Goal: Transaction & Acquisition: Obtain resource

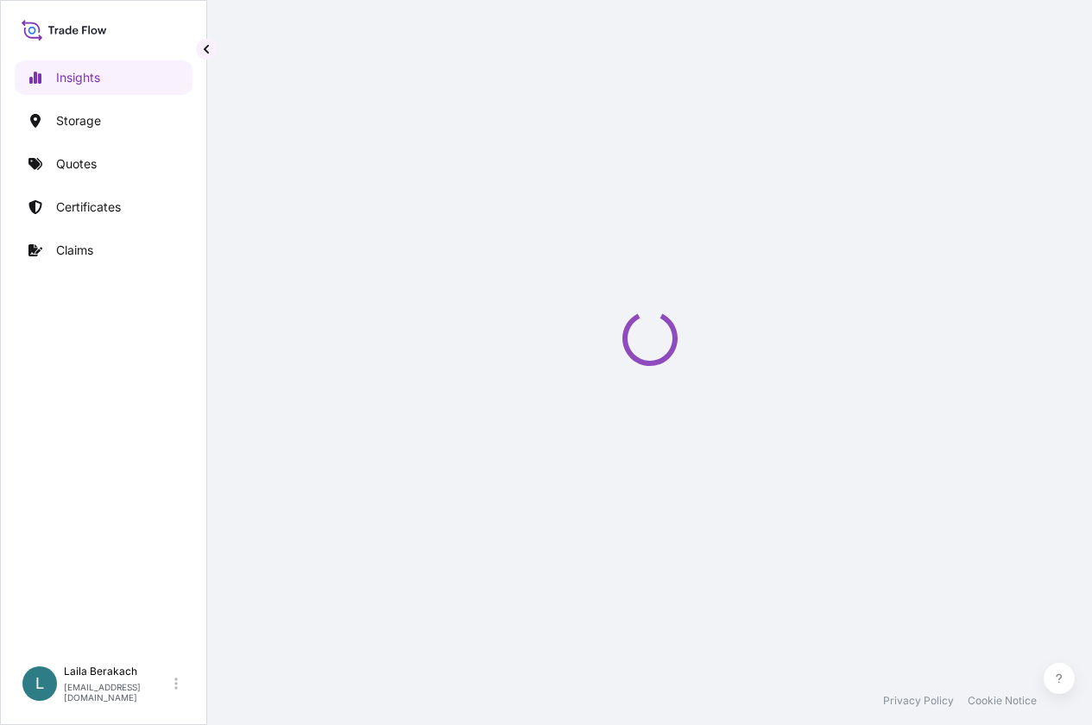
select select "2025"
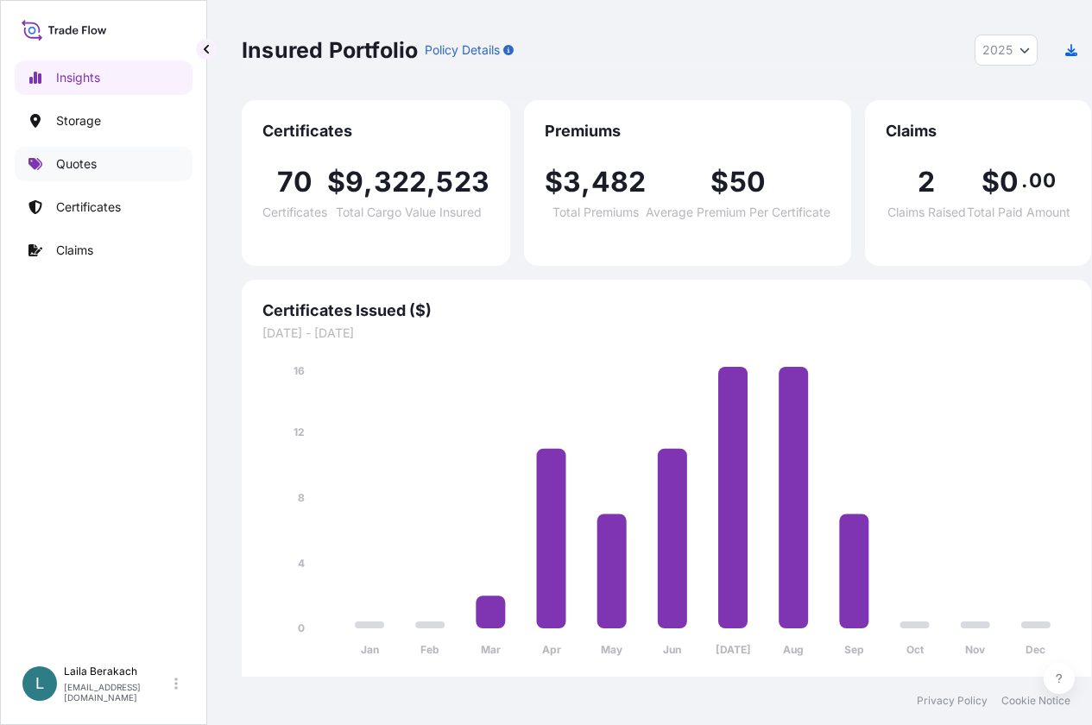
click at [75, 171] on p "Quotes" at bounding box center [76, 163] width 41 height 17
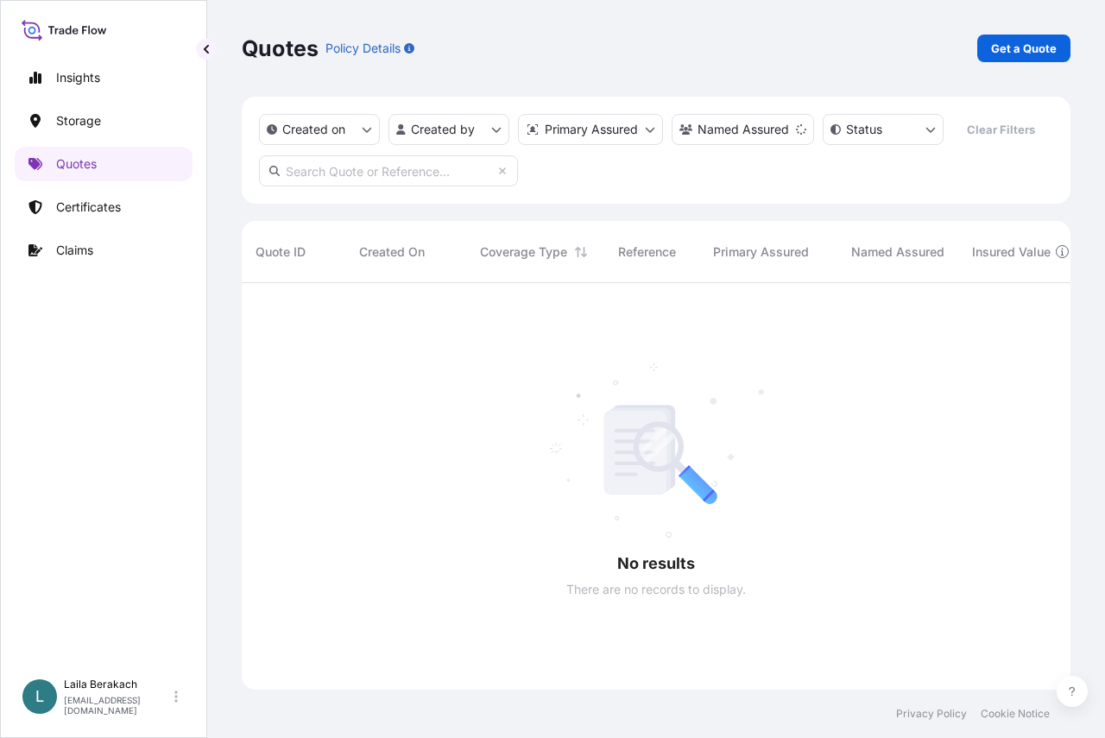
scroll to position [456, 816]
click at [1028, 44] on p "Get a Quote" at bounding box center [1024, 48] width 66 height 17
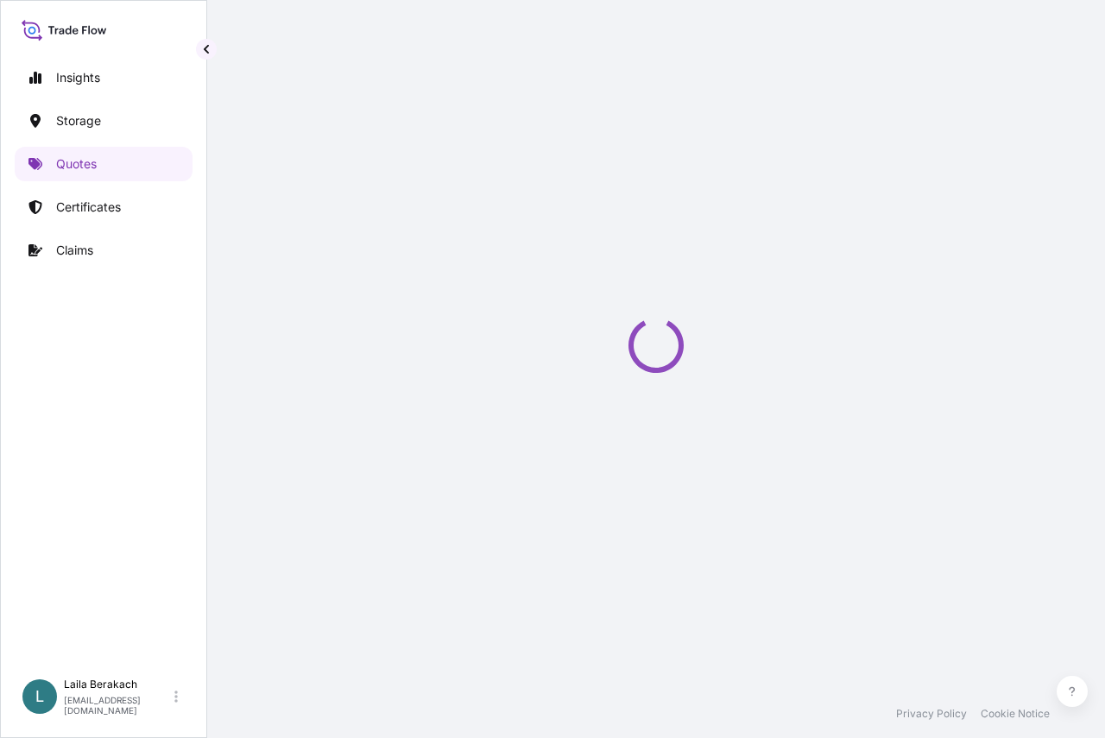
select select "Water"
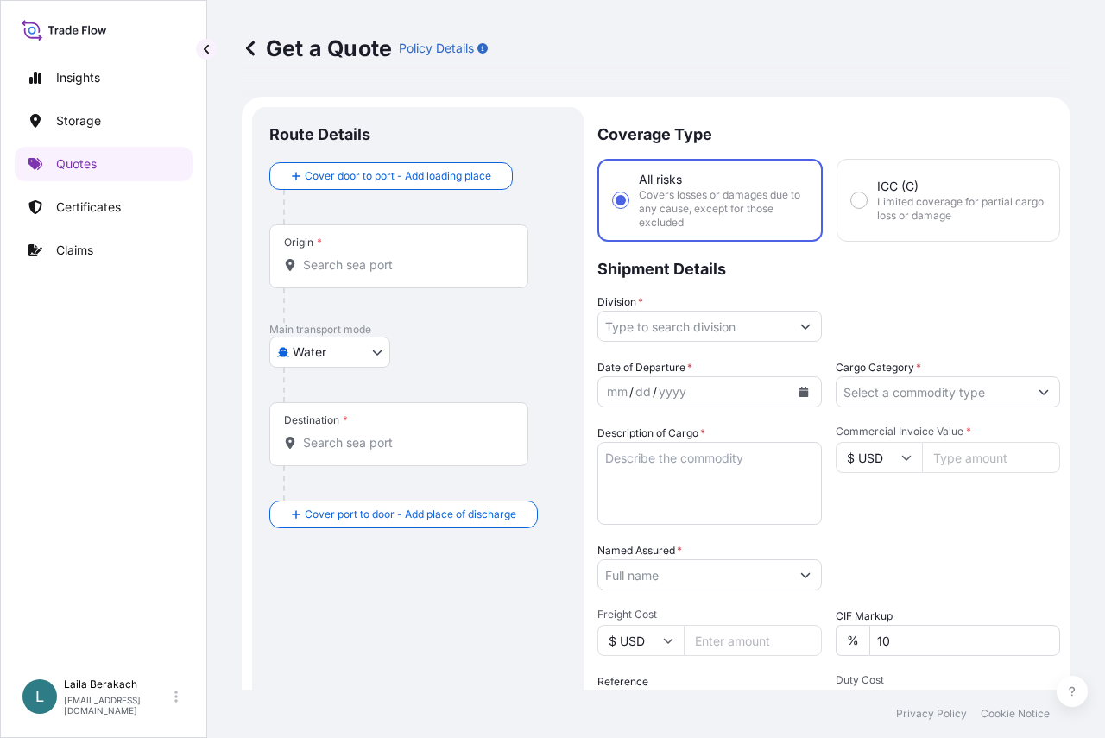
scroll to position [28, 0]
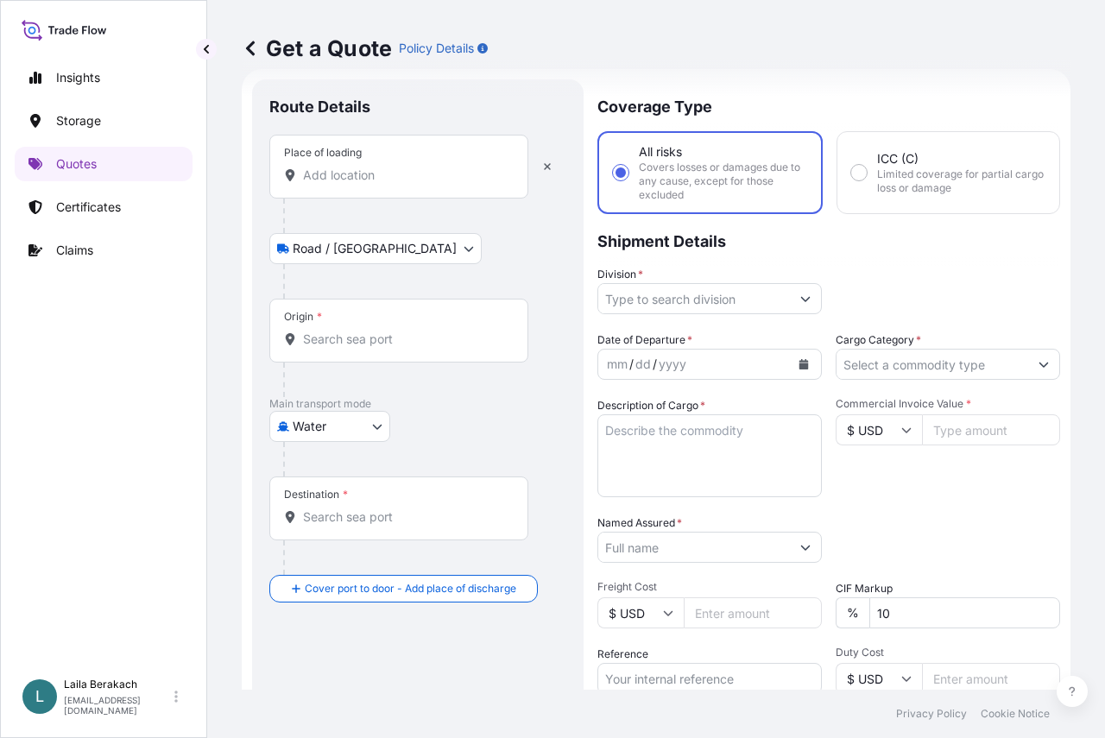
click at [369, 177] on input "Place of loading" at bounding box center [405, 175] width 204 height 17
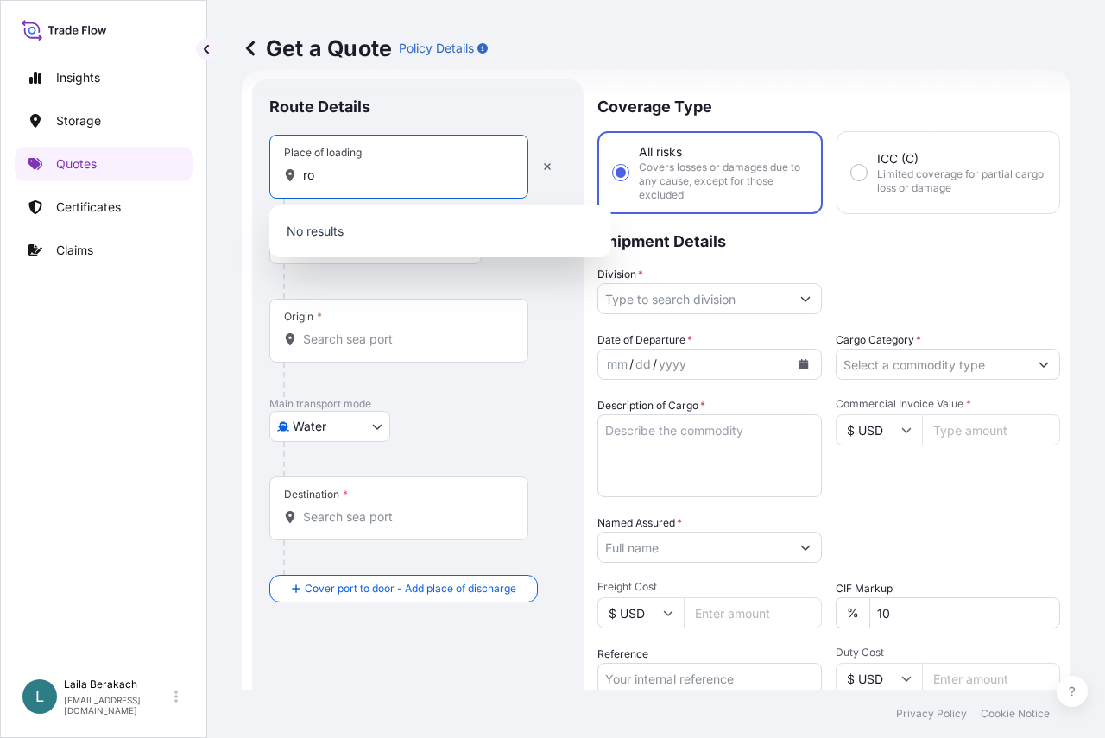
type input "r"
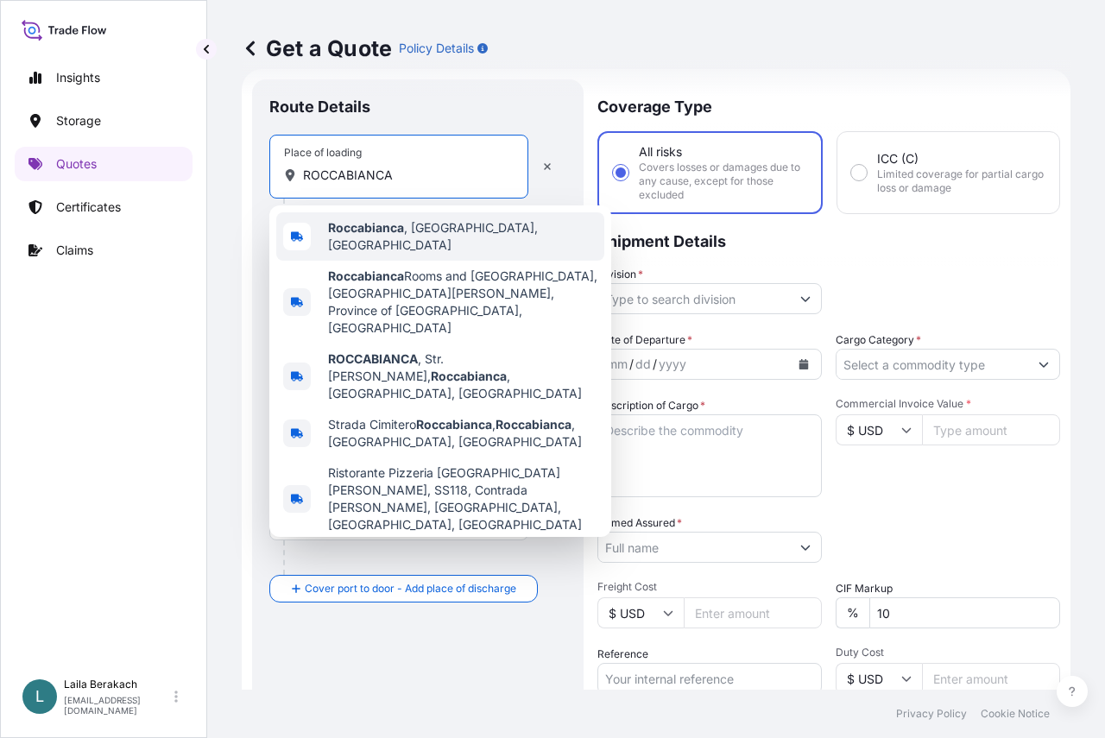
click at [411, 242] on div "Roccabianca , [GEOGRAPHIC_DATA], [GEOGRAPHIC_DATA]" at bounding box center [440, 236] width 328 height 48
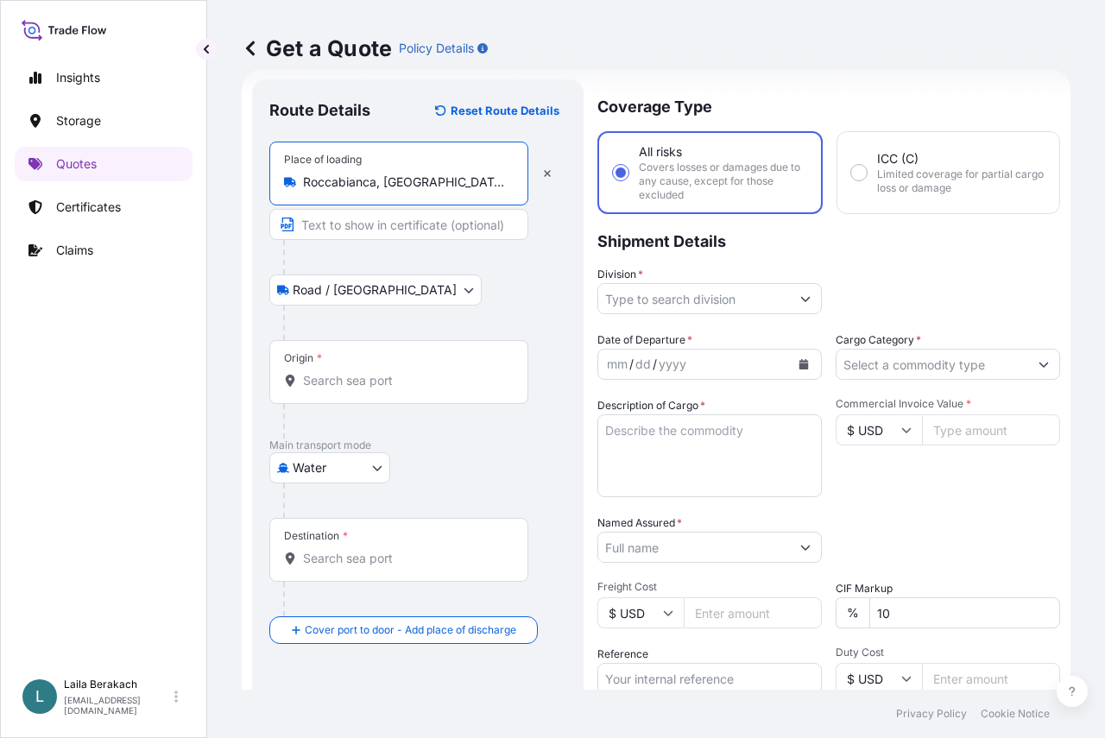
type input "Roccabianca, [GEOGRAPHIC_DATA], [GEOGRAPHIC_DATA]"
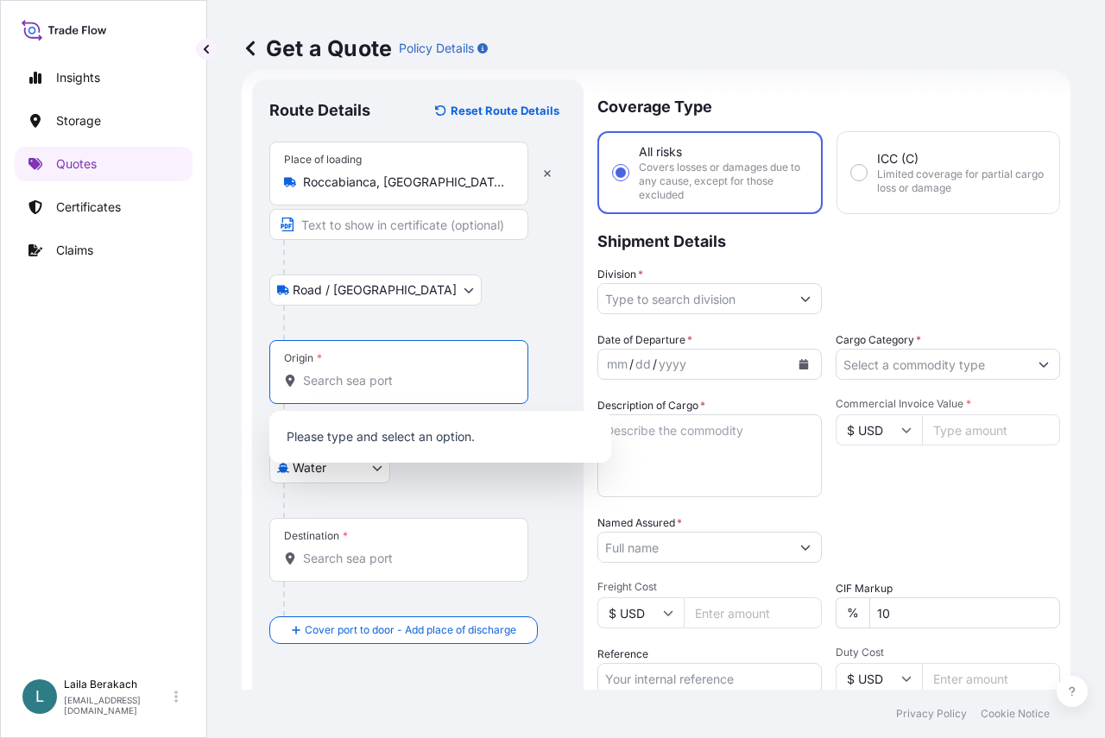
click at [377, 377] on input "Origin *" at bounding box center [405, 380] width 204 height 17
click at [422, 368] on div "Origin *" at bounding box center [398, 372] width 259 height 64
click at [422, 372] on input "Origin *" at bounding box center [405, 380] width 204 height 17
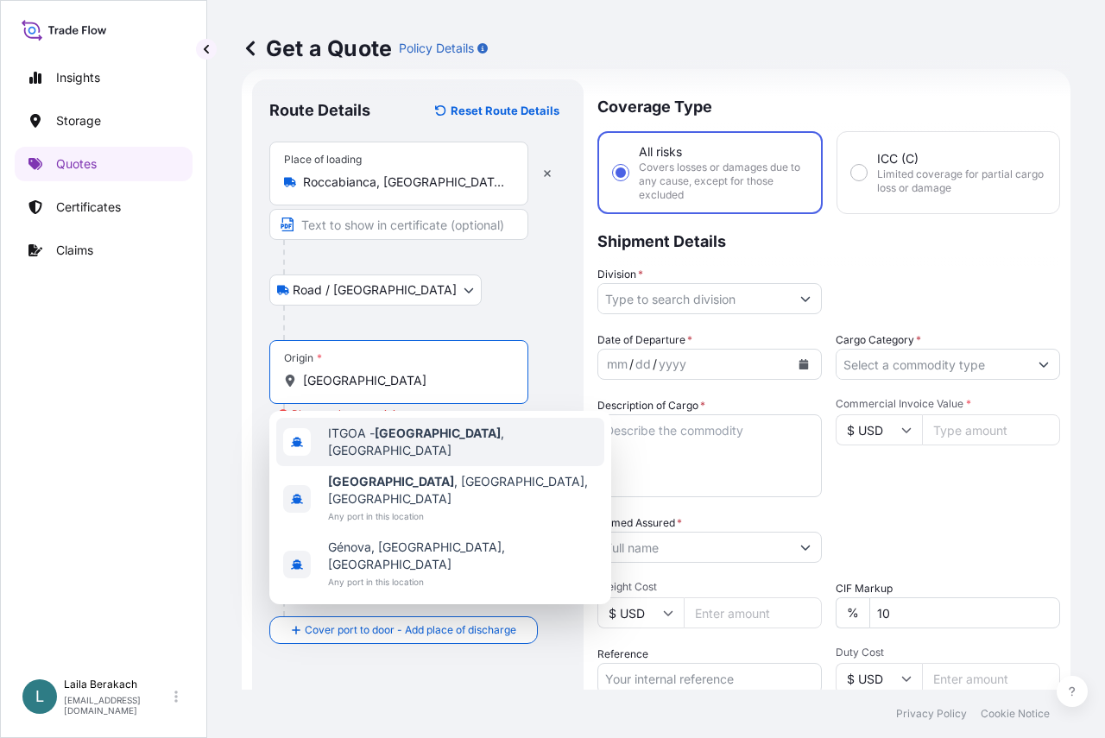
click at [367, 438] on span "ITGOA - [GEOGRAPHIC_DATA] , [GEOGRAPHIC_DATA]" at bounding box center [462, 442] width 269 height 35
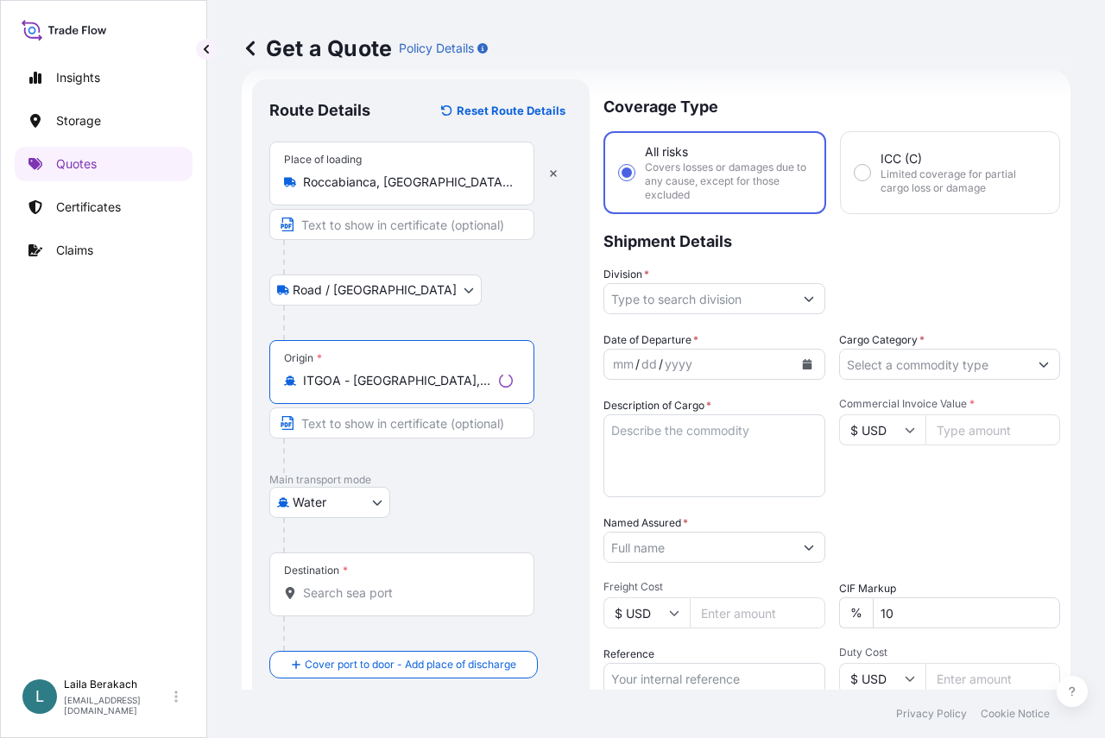
type input "ITGOA - [GEOGRAPHIC_DATA], [GEOGRAPHIC_DATA]"
click at [348, 426] on input "Text to appear on certificate" at bounding box center [401, 423] width 265 height 31
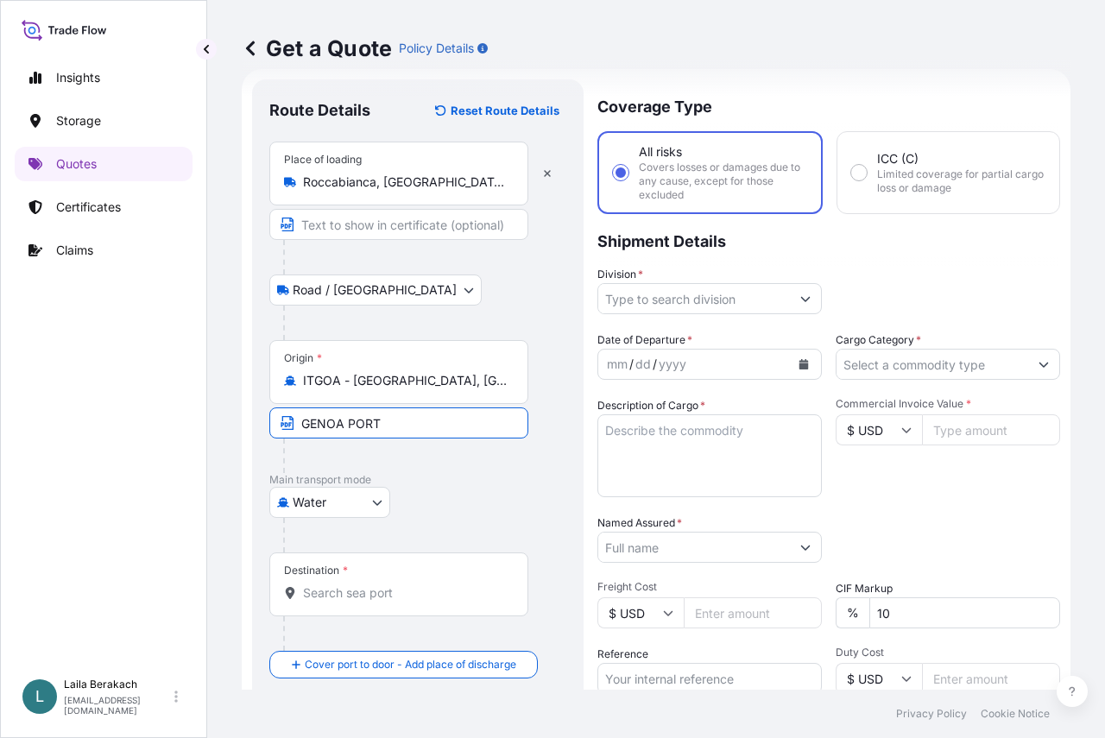
type input "GENOA PORT"
click at [516, 477] on p "Main transport mode" at bounding box center [417, 480] width 297 height 14
click at [330, 590] on input "Destination *" at bounding box center [405, 593] width 204 height 17
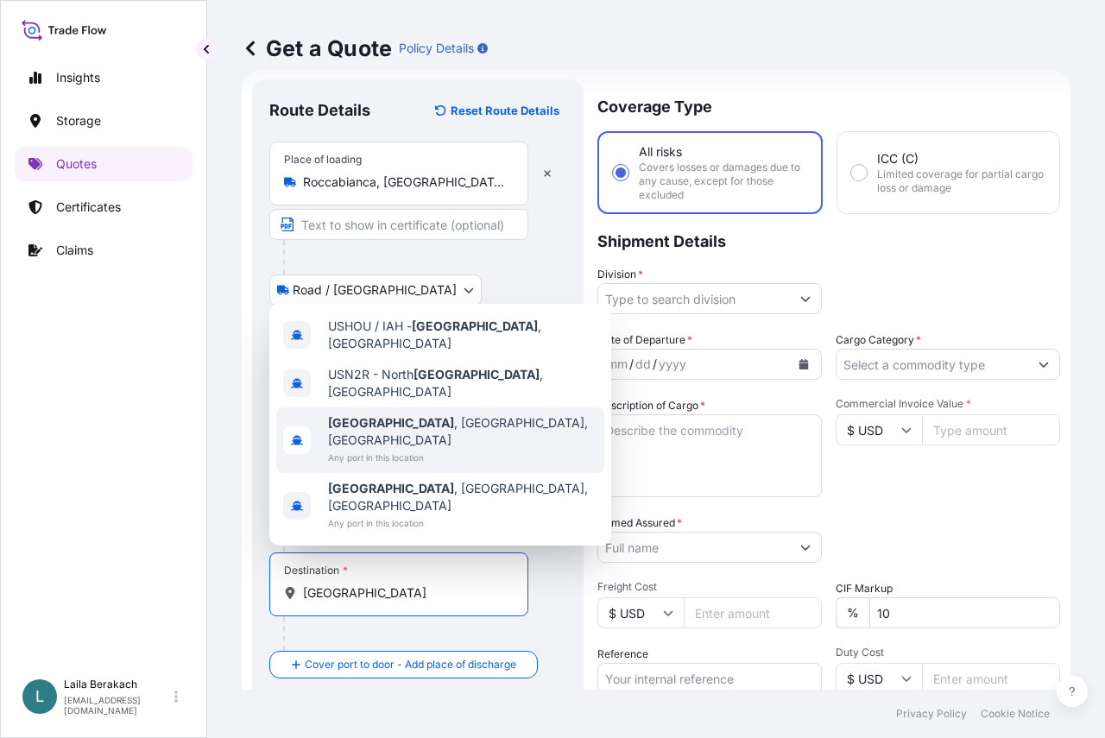
click at [469, 456] on div "[GEOGRAPHIC_DATA] , [GEOGRAPHIC_DATA], [GEOGRAPHIC_DATA] Any port in this locat…" at bounding box center [440, 441] width 328 height 66
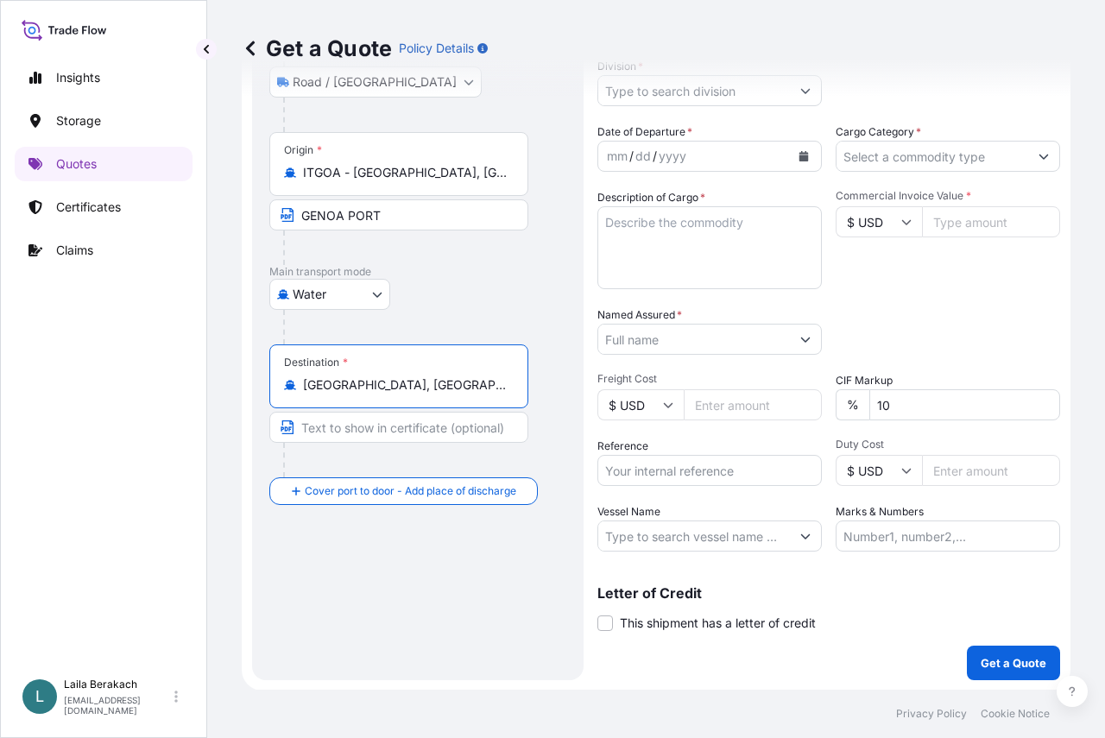
scroll to position [237, 0]
type input "[GEOGRAPHIC_DATA], [GEOGRAPHIC_DATA], [GEOGRAPHIC_DATA]"
click at [391, 431] on input "Text to appear on certificate" at bounding box center [398, 426] width 259 height 31
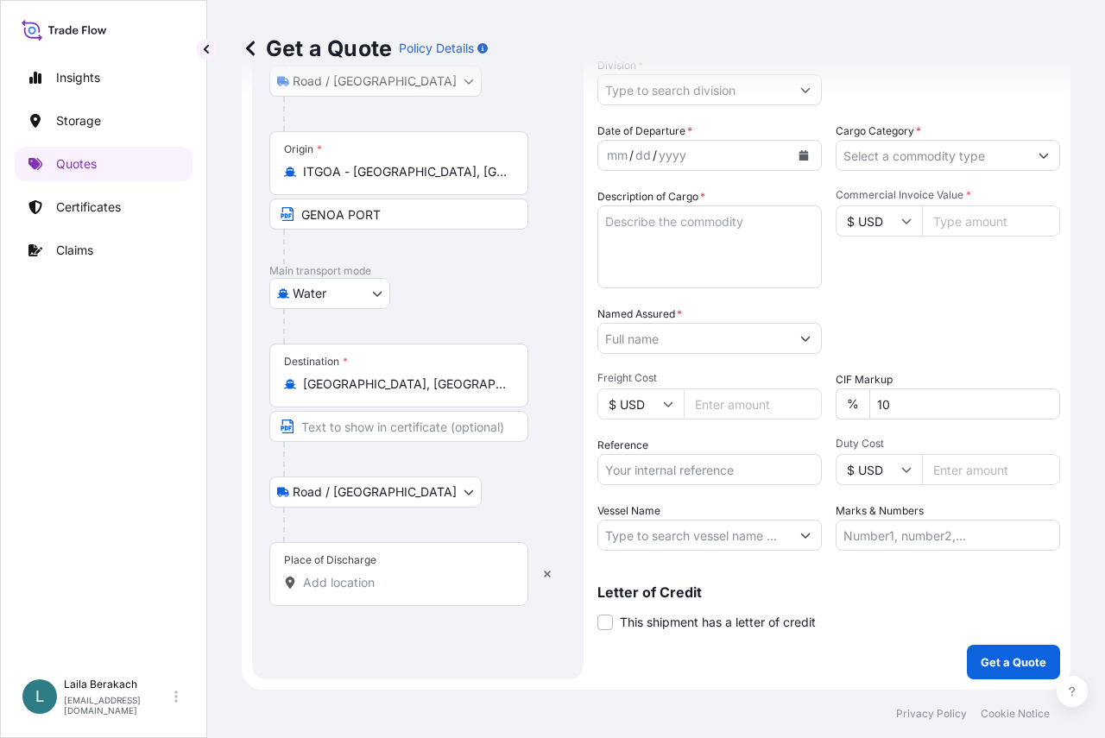
click at [350, 575] on div "Place of Discharge" at bounding box center [398, 574] width 259 height 64
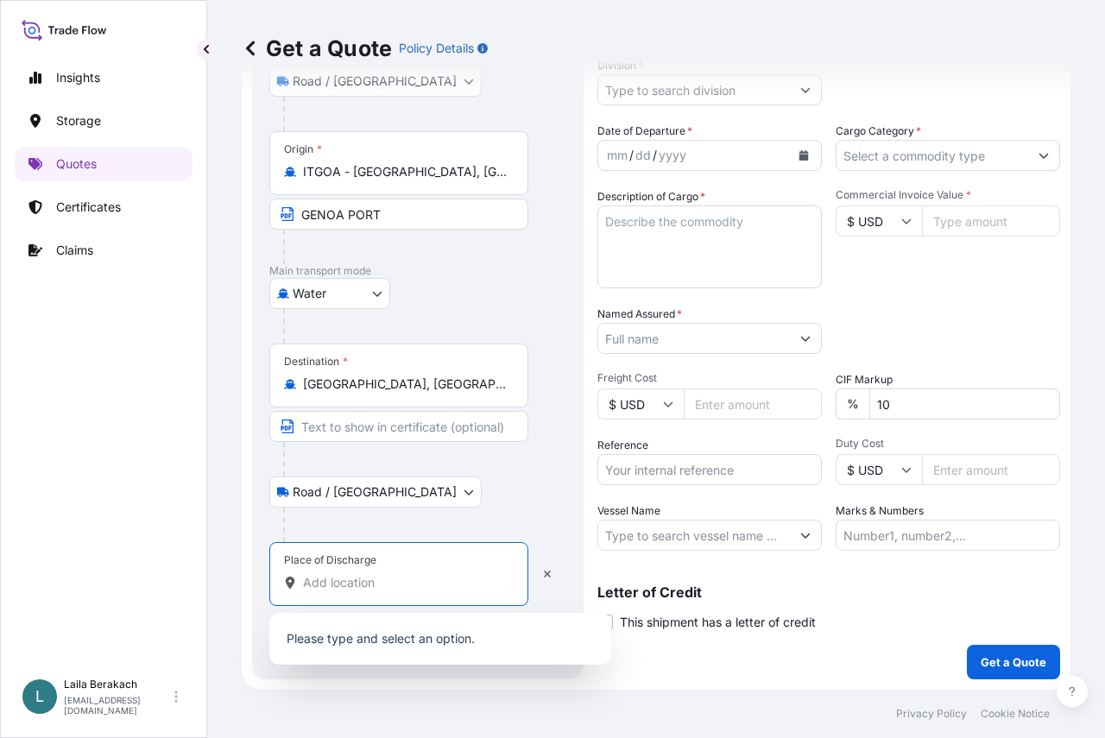
click at [327, 582] on input "Place of Discharge" at bounding box center [405, 582] width 204 height 17
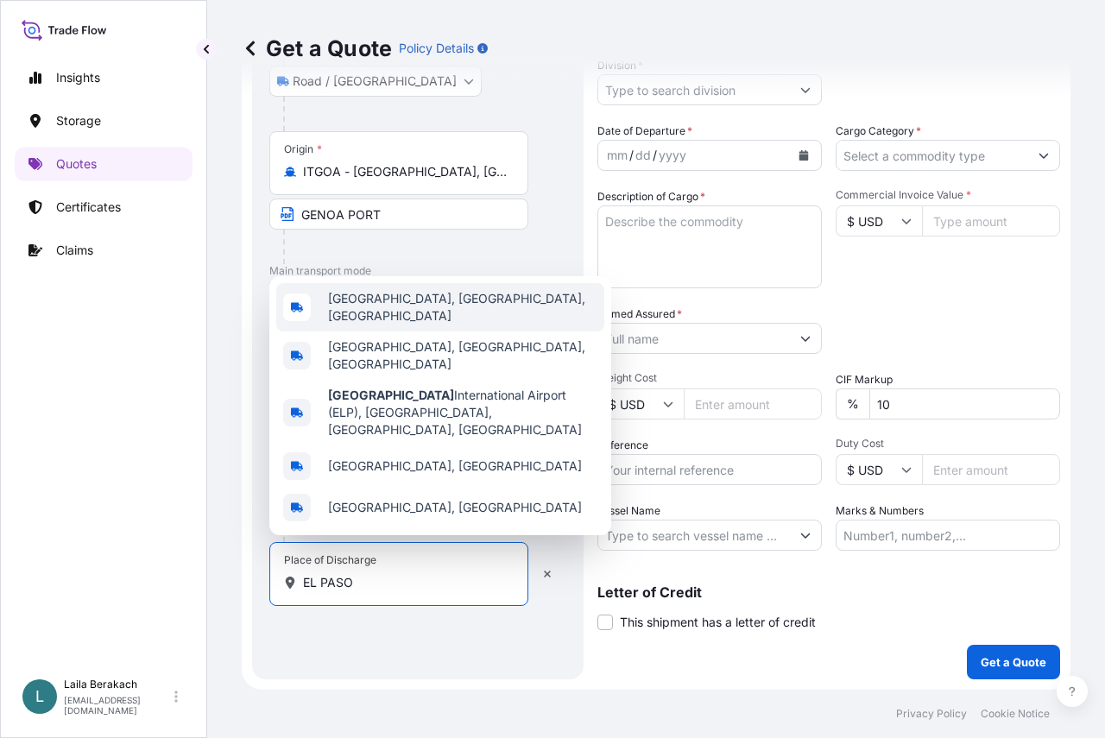
click at [430, 332] on div "[GEOGRAPHIC_DATA], [GEOGRAPHIC_DATA], [GEOGRAPHIC_DATA]" at bounding box center [440, 307] width 328 height 48
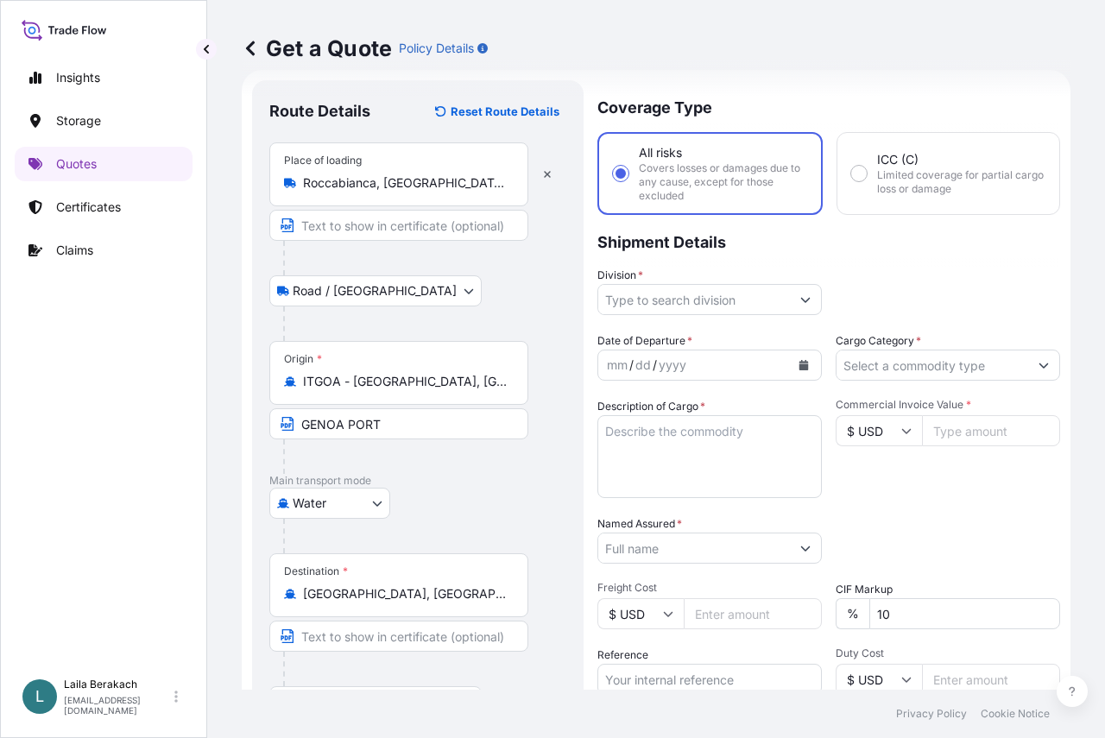
scroll to position [0, 0]
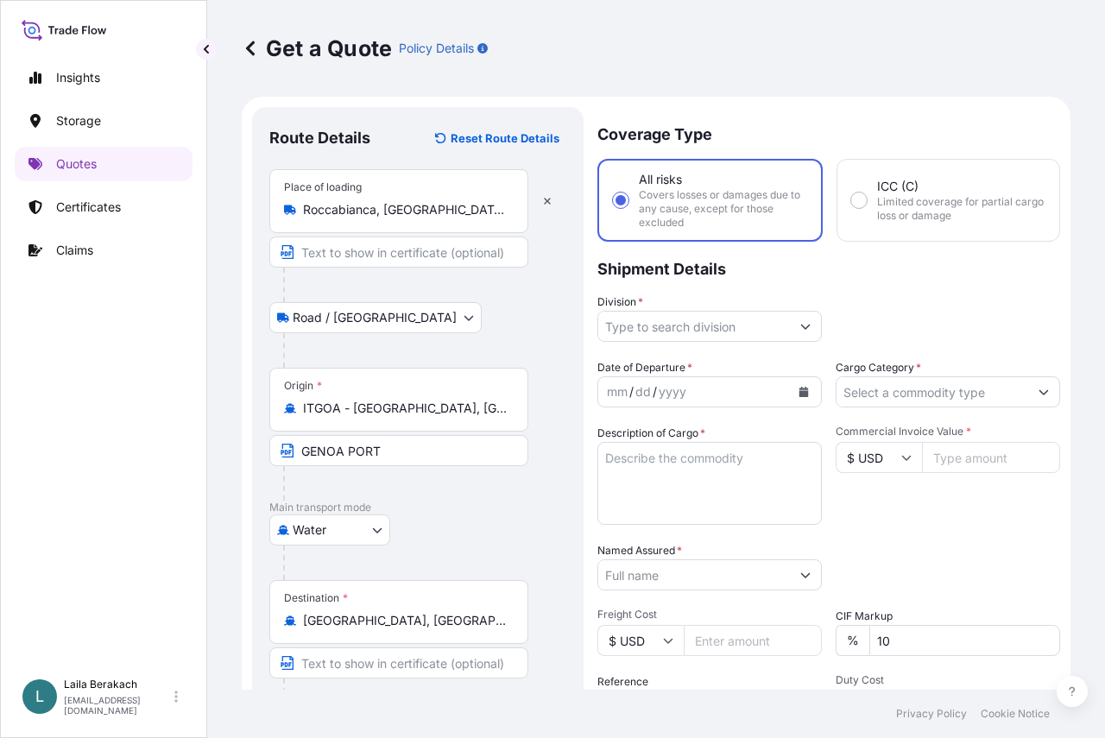
type input "[GEOGRAPHIC_DATA], [GEOGRAPHIC_DATA], [GEOGRAPHIC_DATA]"
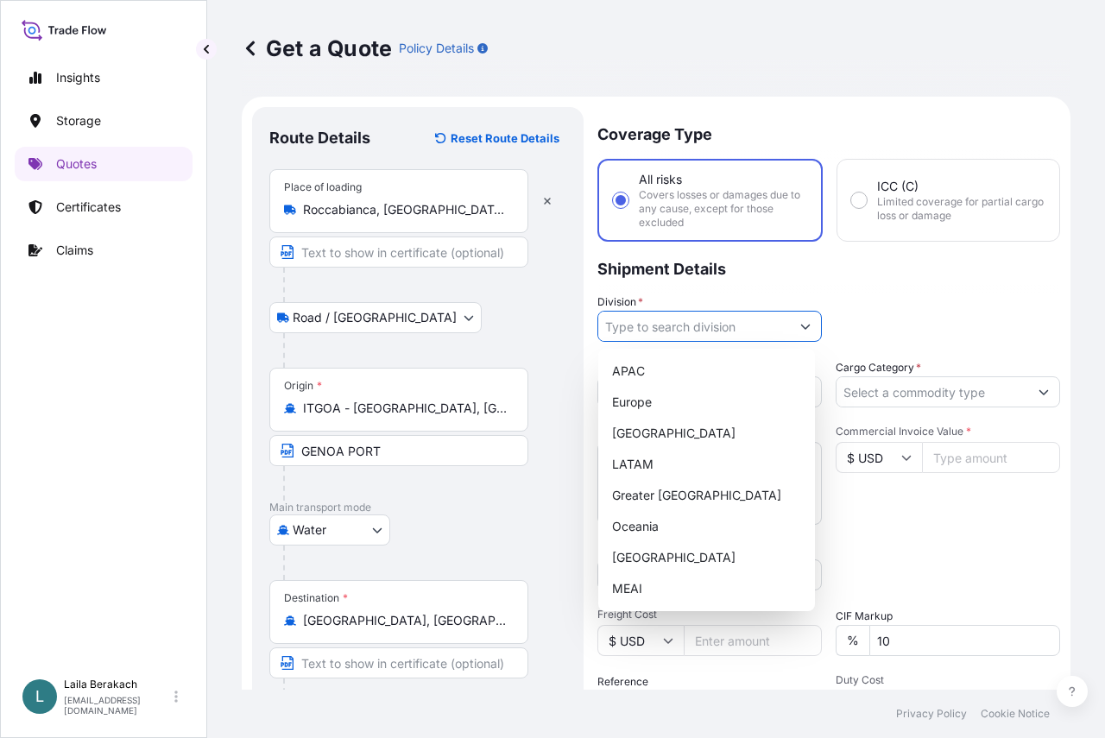
click at [720, 327] on input "Division *" at bounding box center [694, 326] width 192 height 31
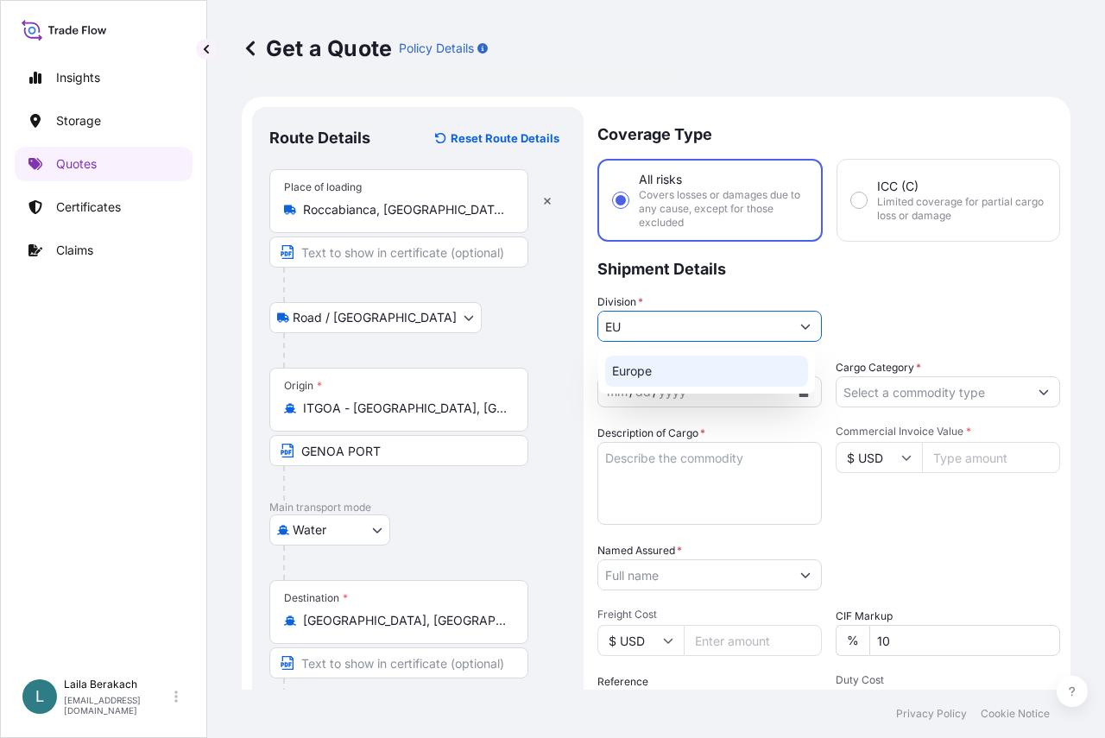
click at [652, 366] on div "Europe" at bounding box center [706, 371] width 203 height 31
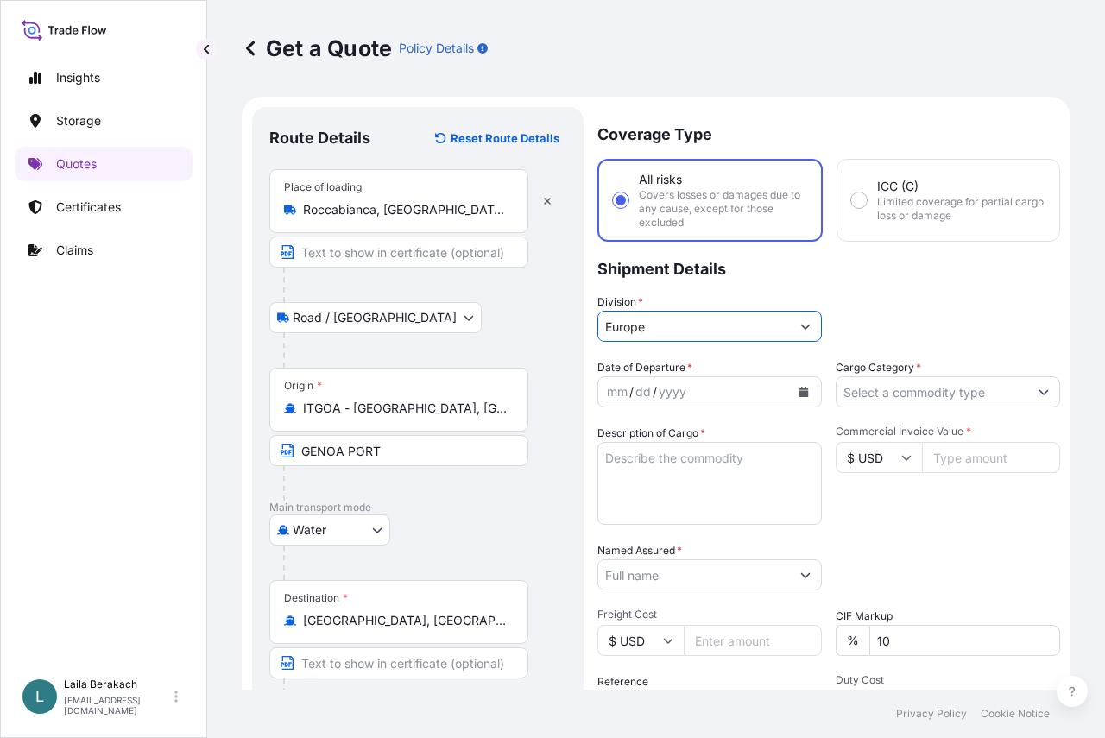
type input "Europe"
click at [803, 389] on button "Calendar" at bounding box center [804, 392] width 28 height 28
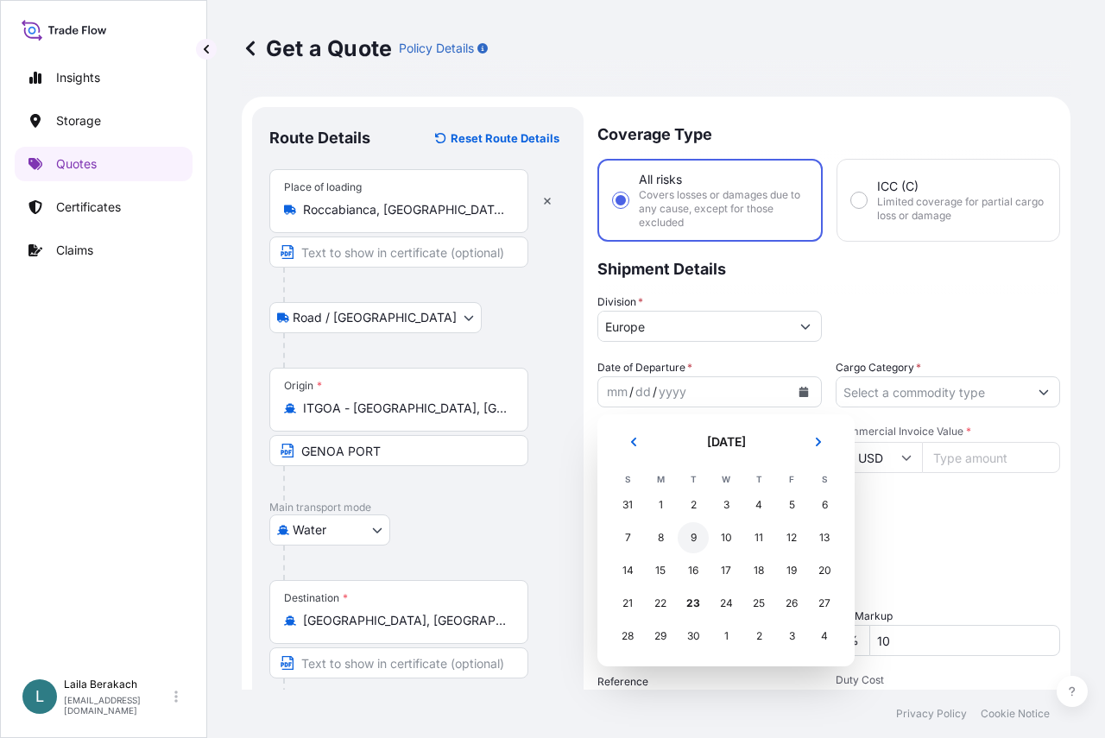
click at [695, 534] on div "9" at bounding box center [693, 537] width 31 height 31
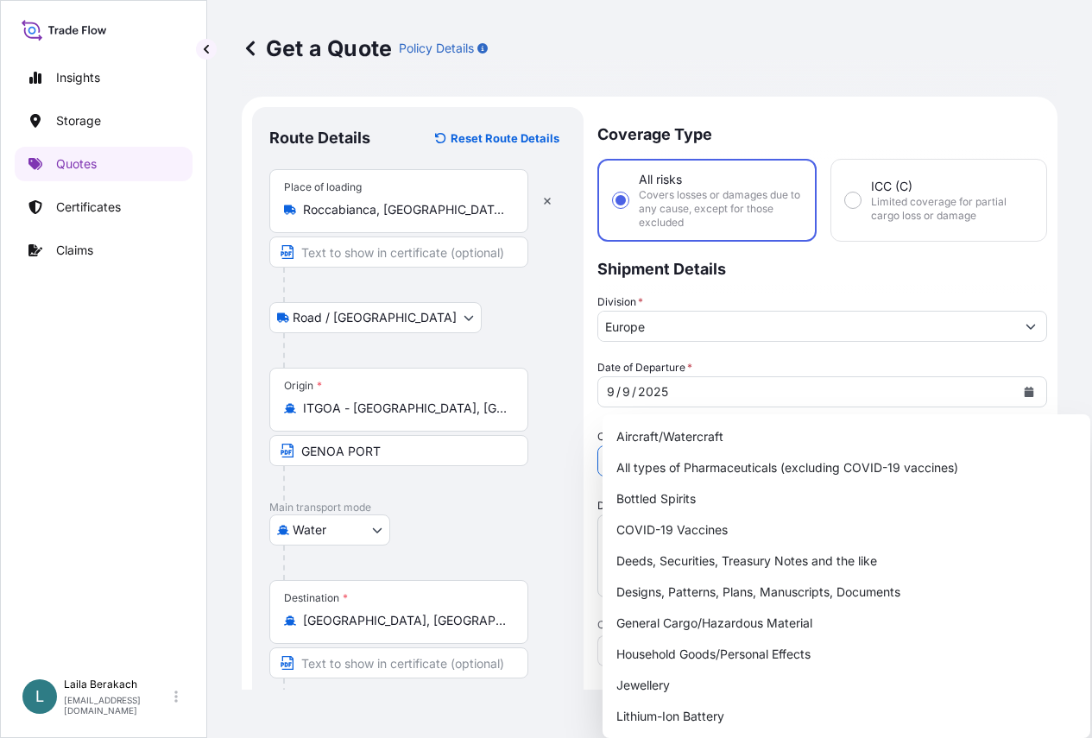
click at [844, 446] on input "Cargo Category *" at bounding box center [806, 461] width 417 height 31
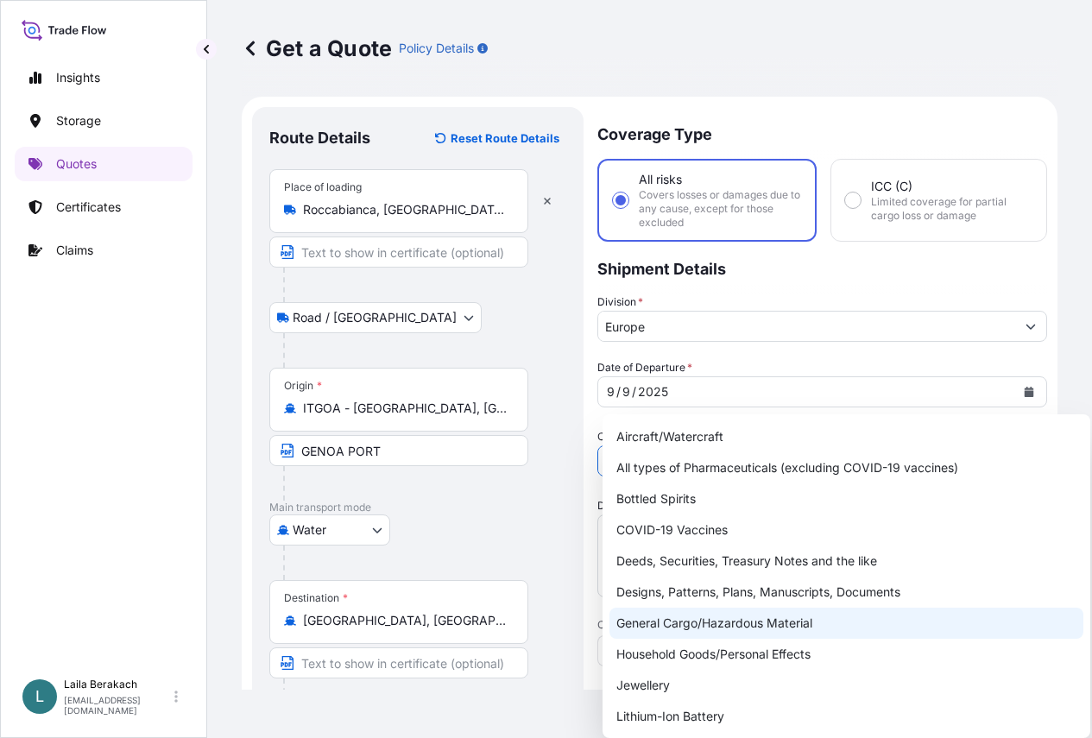
click at [718, 623] on div "General Cargo/Hazardous Material" at bounding box center [847, 623] width 474 height 31
type input "General Cargo/Hazardous Material"
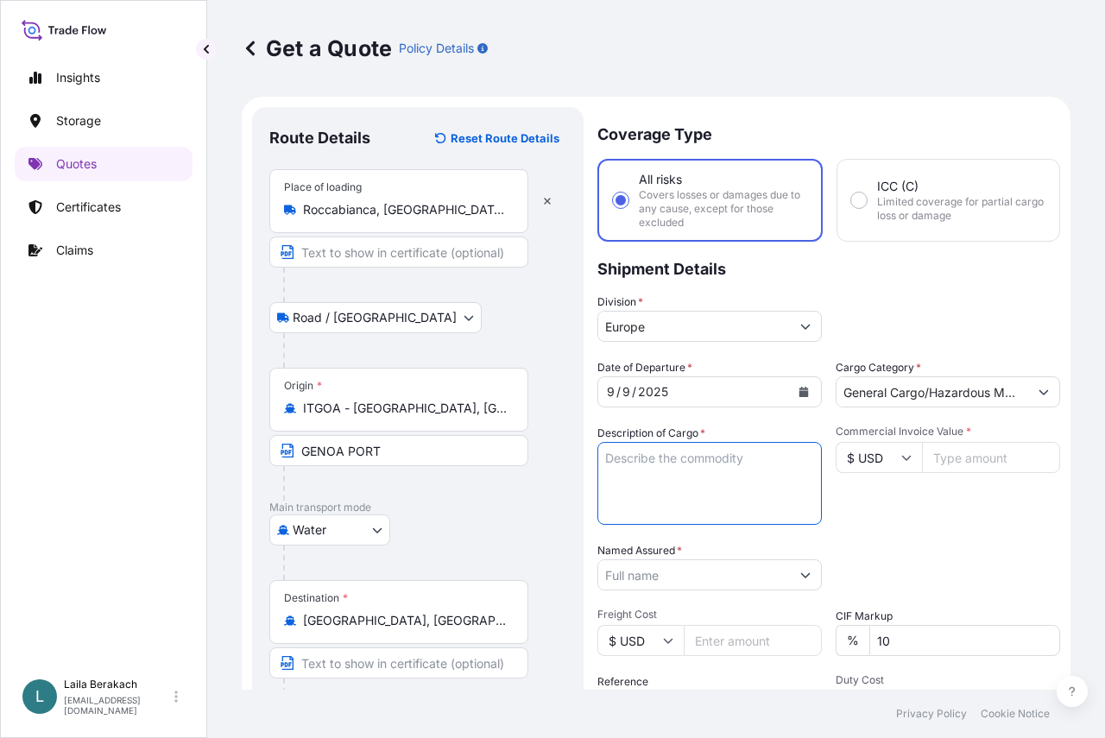
click at [741, 483] on textarea "Description of Cargo *" at bounding box center [710, 483] width 224 height 83
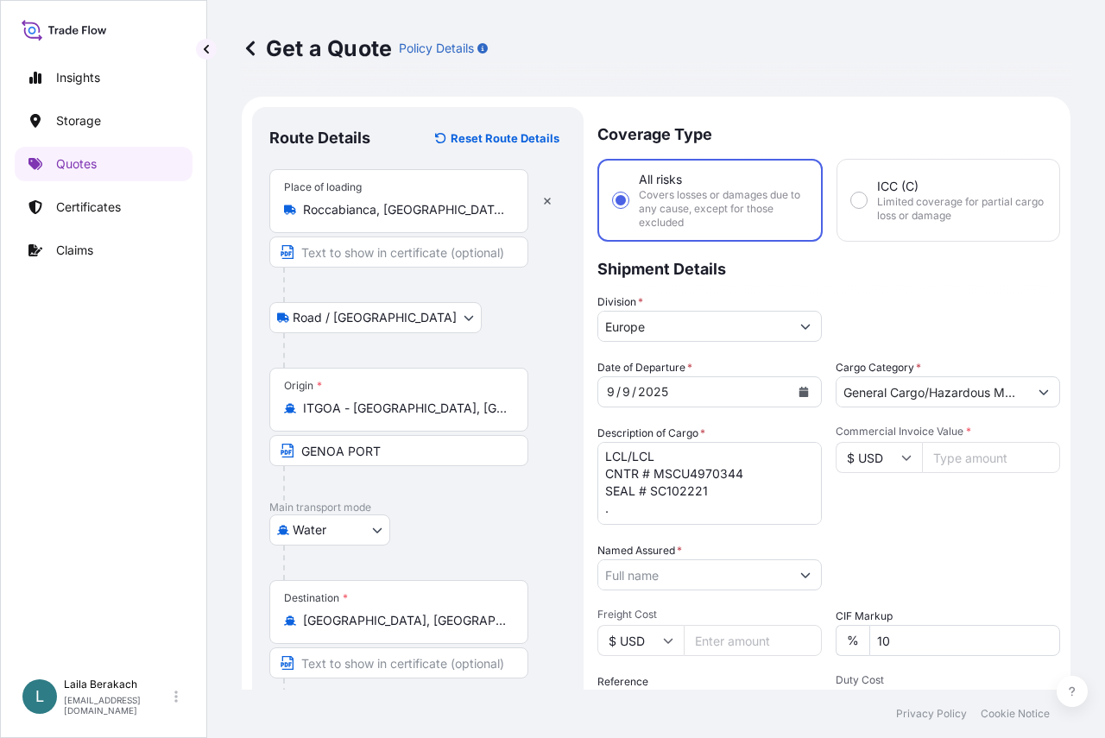
click at [623, 503] on textarea "LCL/LCL CNTR # MSCU4970344 SEAL # SC102221 ." at bounding box center [710, 483] width 224 height 83
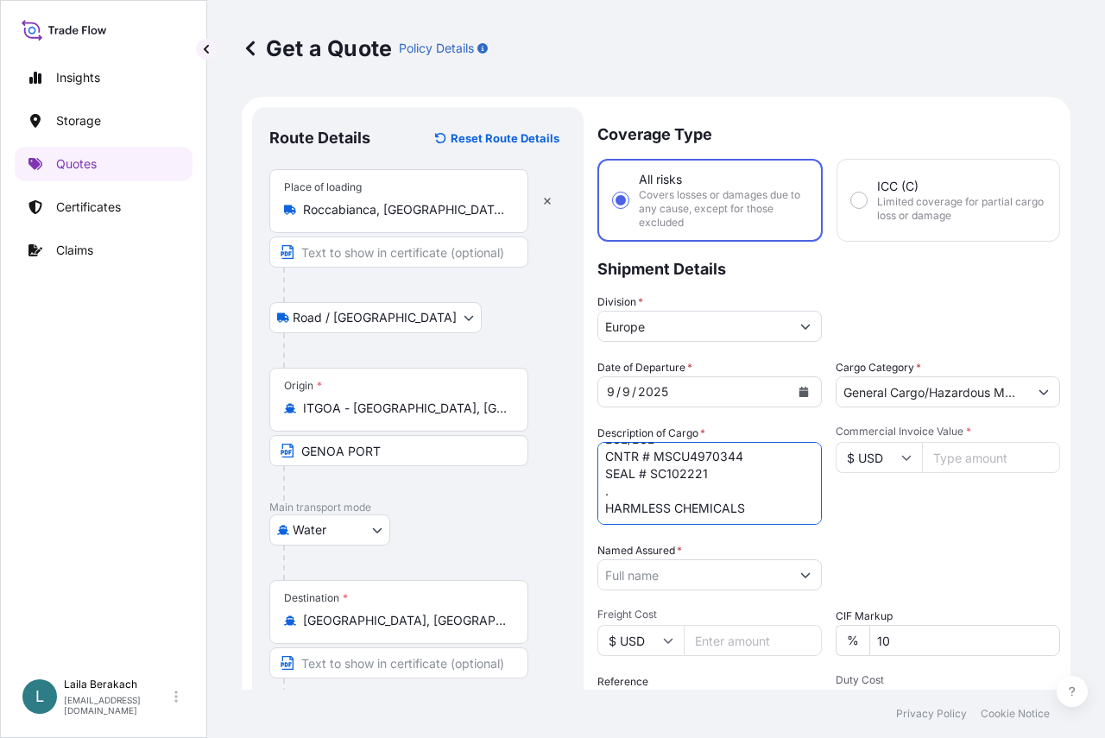
paste textarea "POLIDIEMME G/400 *RC S25 P1375"
click at [670, 509] on textarea "LCL/LCL CNTR # MSCU4970344 SEAL # SC102221 . HARMLESS CHEMICALS POLIDIEMME G/40…" at bounding box center [710, 483] width 224 height 83
paste textarea "CATALYST CT/1-LR S20 P1000"
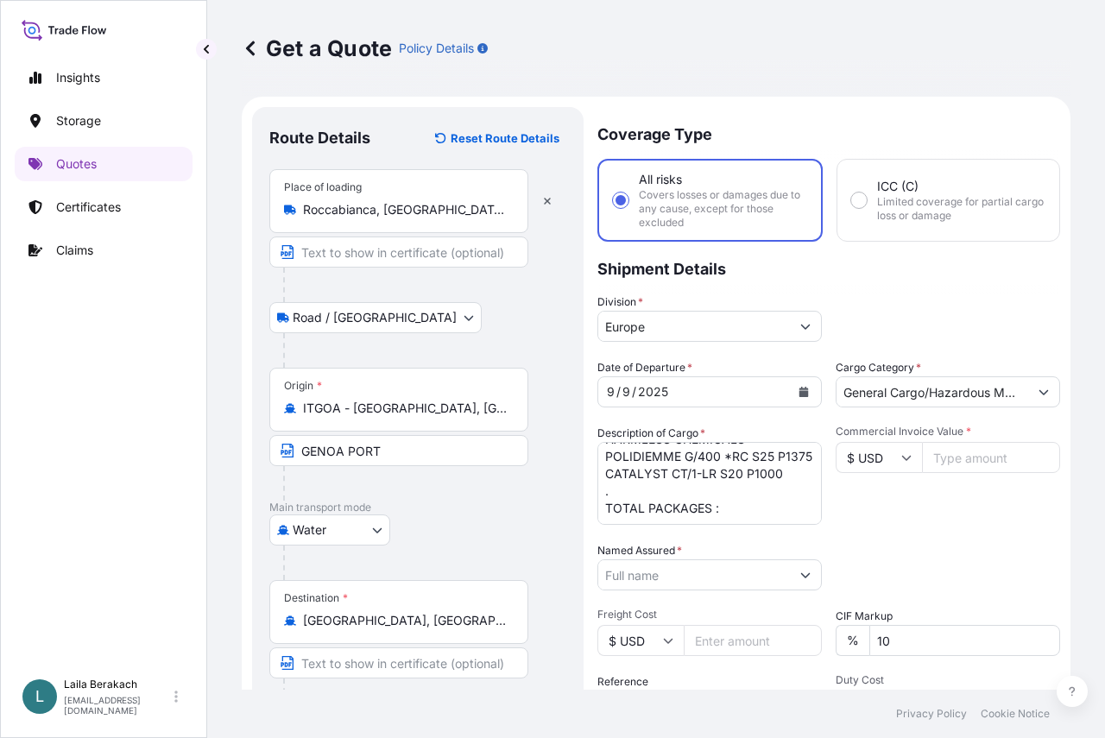
click at [730, 516] on textarea "LCL/LCL CNTR # MSCU4970344 SEAL # SC102221 . HARMLESS CHEMICALS POLIDIEMME G/40…" at bounding box center [710, 483] width 224 height 83
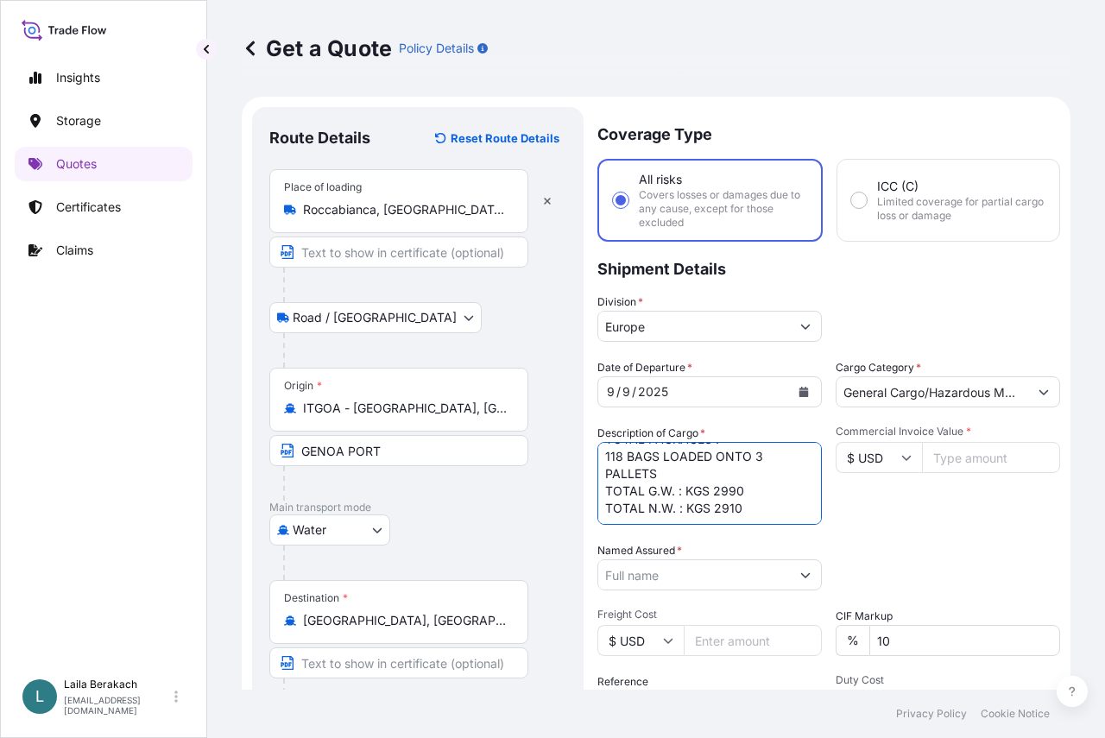
scroll to position [183, 0]
type textarea "LCL/LCL CNTR # MSCU4970344 SEAL # SC102221 . HARMLESS CHEMICALS POLIDIEMME G/40…"
click at [638, 571] on input "Named Assured *" at bounding box center [694, 575] width 192 height 31
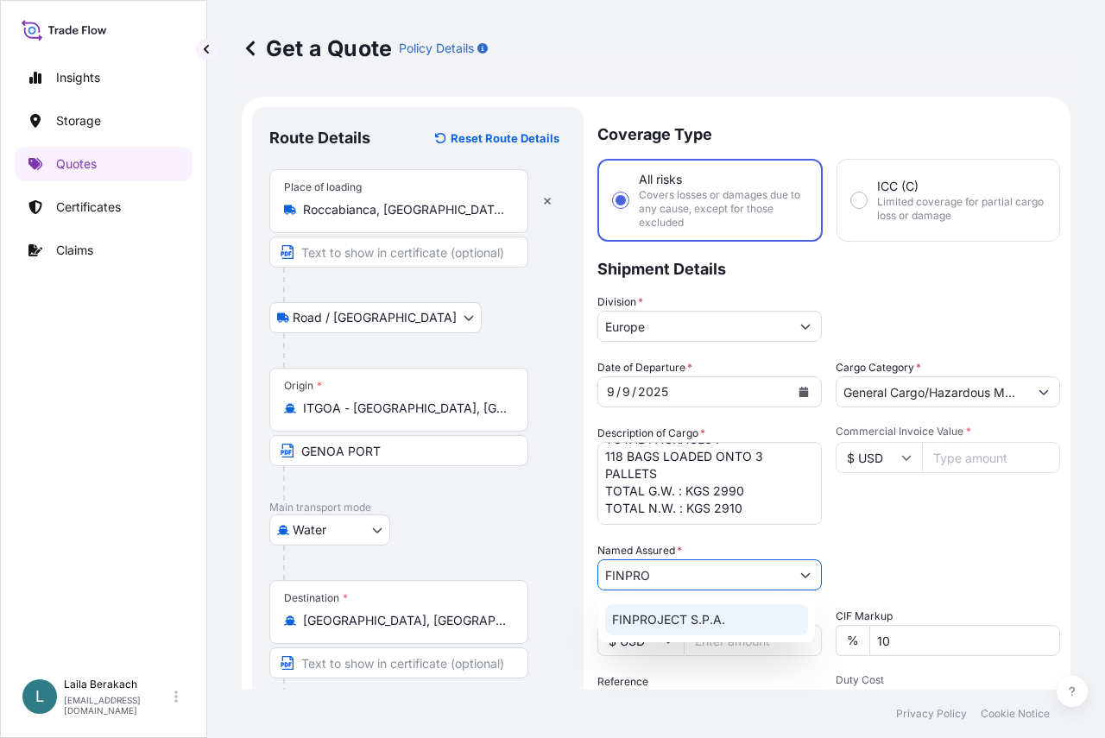
click at [637, 619] on span "FINPROJECT S.P.A." at bounding box center [668, 619] width 113 height 17
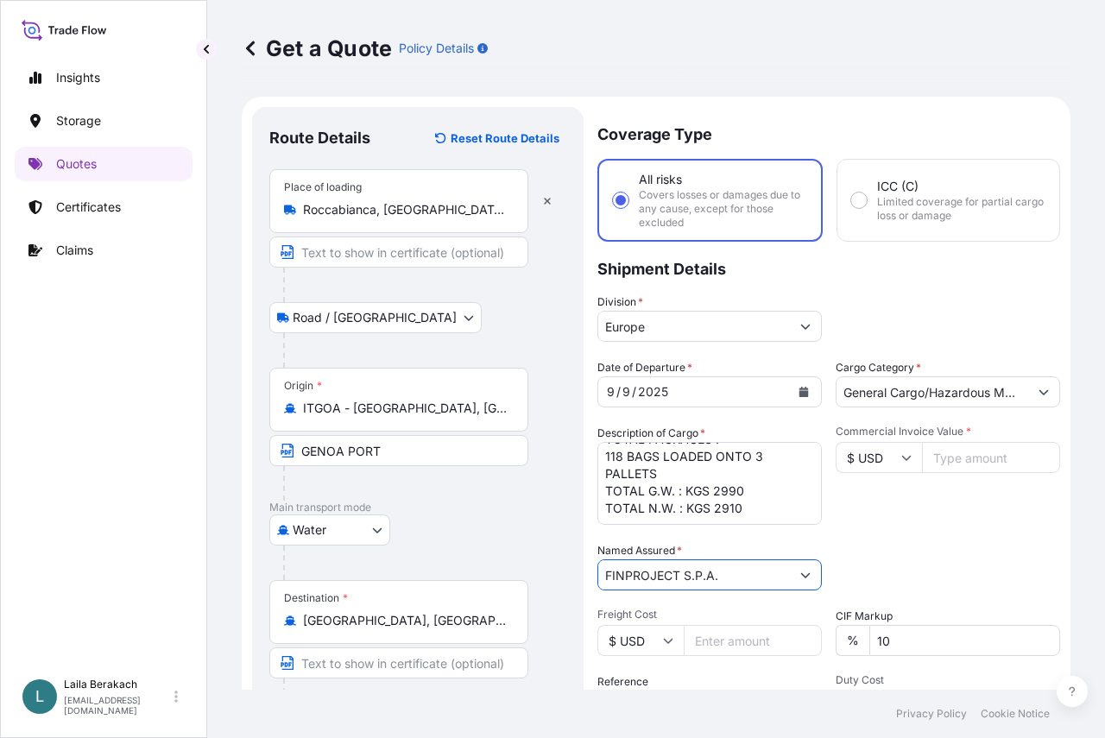
type input "FINPROJECT S.P.A."
click at [996, 458] on input "Commercial Invoice Value *" at bounding box center [991, 457] width 138 height 31
click at [901, 454] on icon at bounding box center [906, 457] width 10 height 10
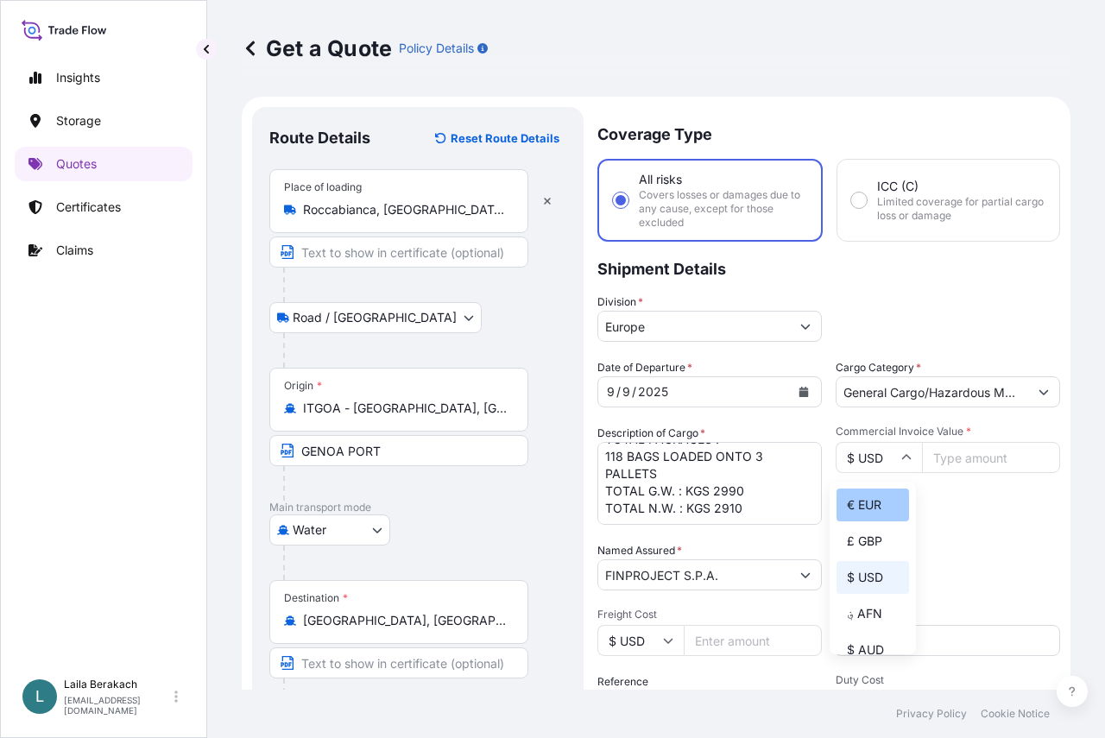
click at [873, 515] on div "€ EUR" at bounding box center [873, 505] width 73 height 33
type input "€ EUR"
click at [946, 458] on input "Commercial Invoice Value *" at bounding box center [991, 457] width 138 height 31
type input "14886.70"
click at [955, 589] on div "Packing Category Type to search a container mode Please select a primary mode o…" at bounding box center [948, 566] width 224 height 48
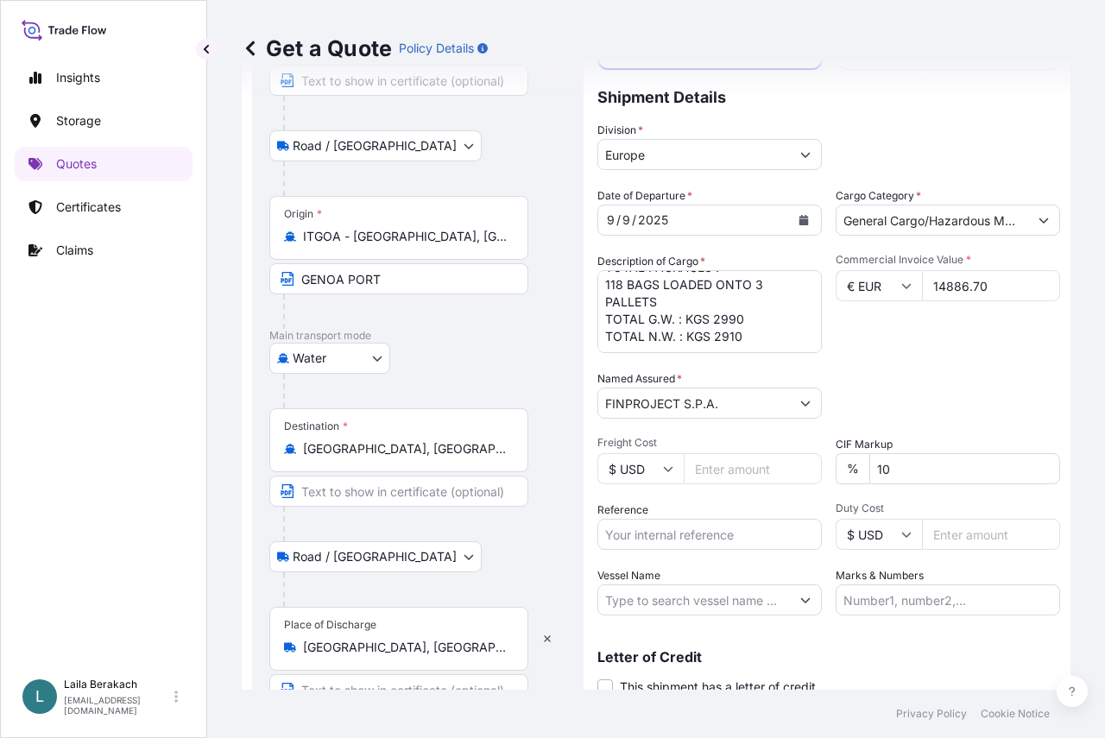
scroll to position [173, 0]
click at [711, 538] on input "Reference" at bounding box center [710, 533] width 224 height 31
type input "BDP 1505194129"
click at [720, 598] on input "Vessel Name" at bounding box center [694, 599] width 192 height 31
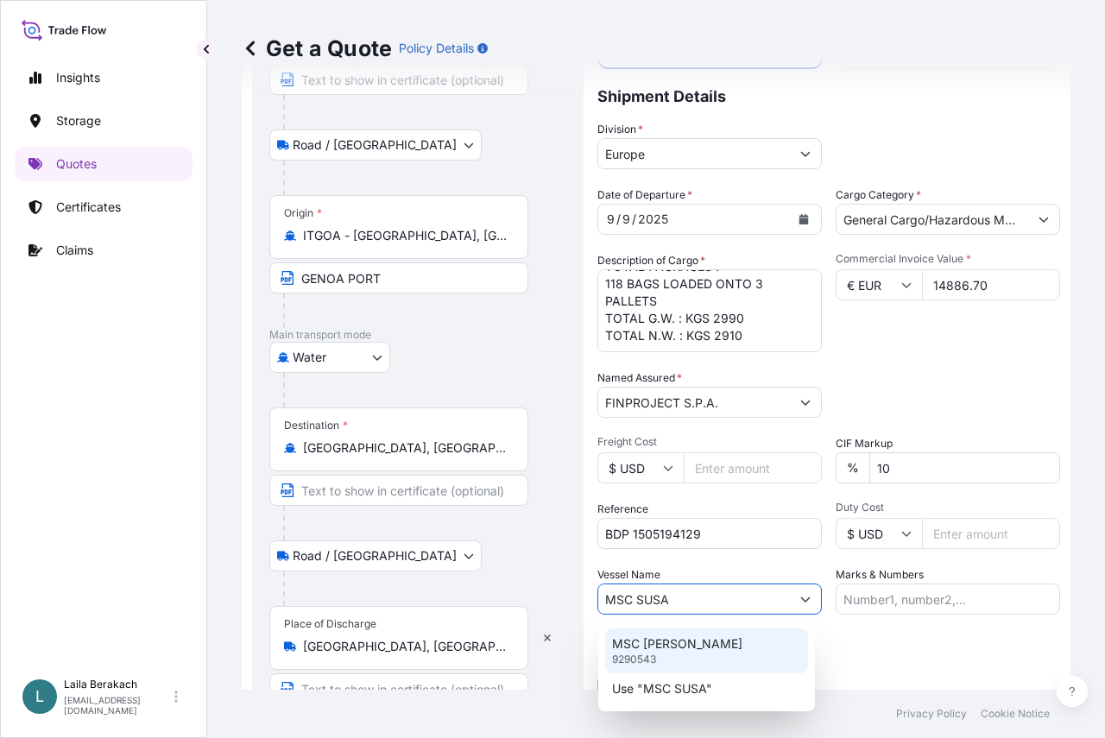
click at [688, 644] on p "MSC [PERSON_NAME]" at bounding box center [677, 644] width 130 height 17
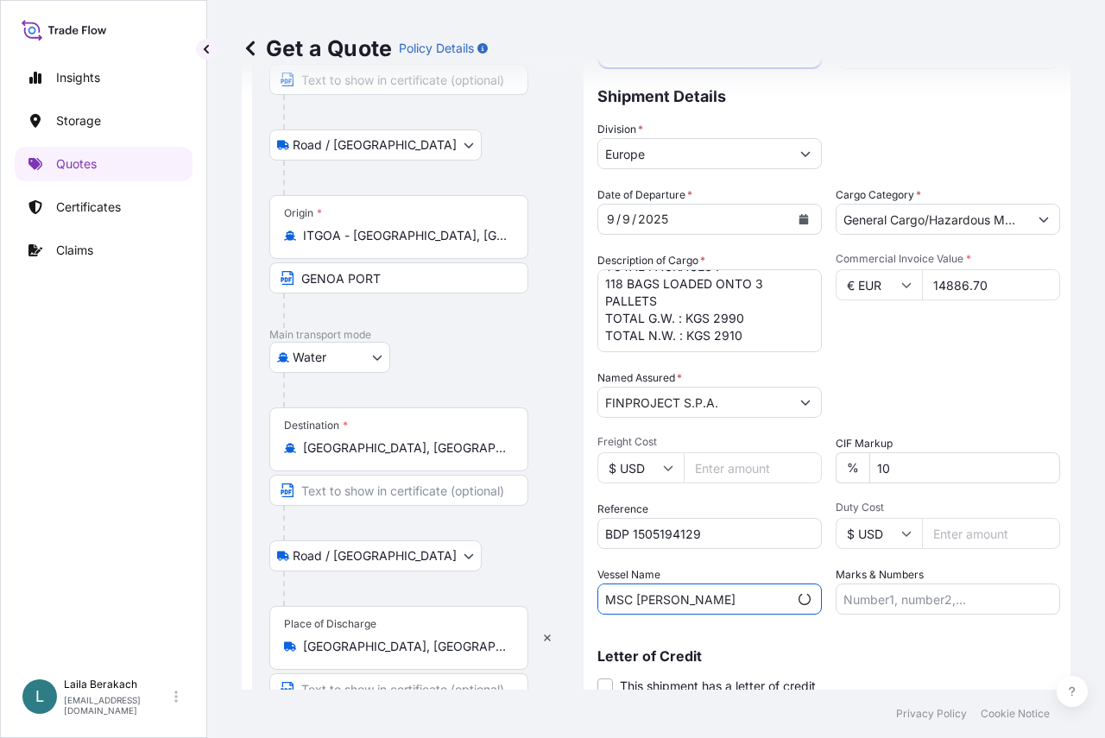
type input "MSC [PERSON_NAME]"
click at [891, 596] on input "Marks & Numbers" at bounding box center [948, 599] width 224 height 31
paste input "IMPORTER TAX ID. [US_EMPLOYER_IDENTIFICATION_NUMBER] PADANAPLAST AMERICA ORDER …"
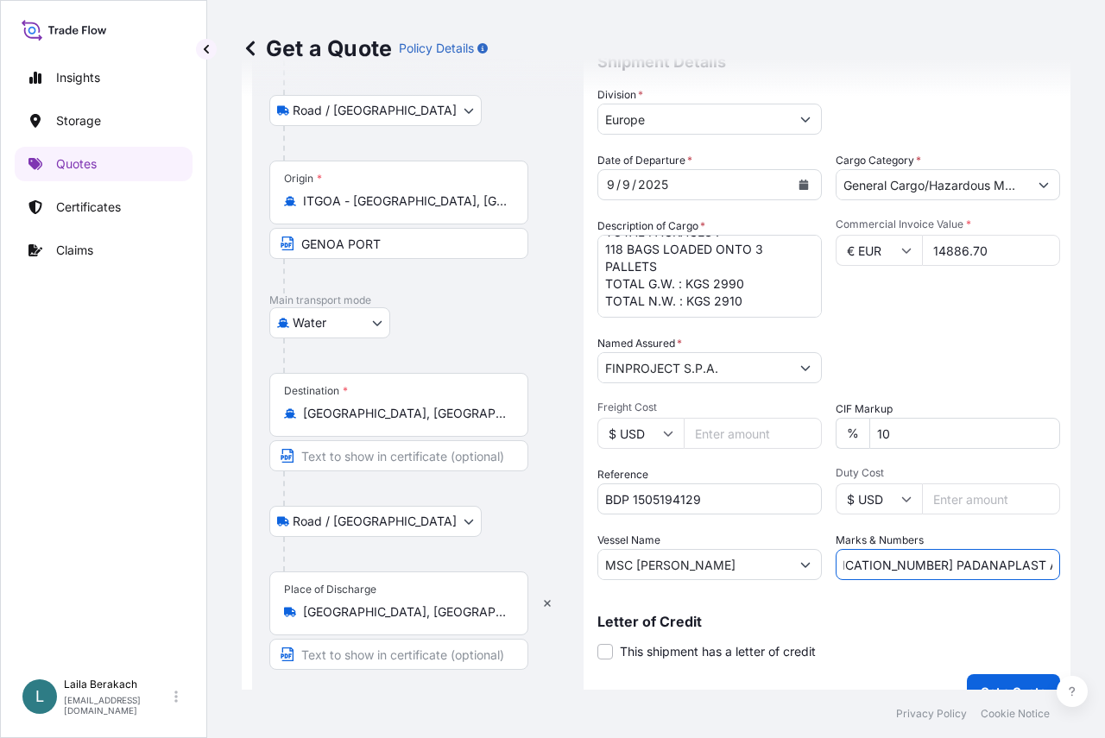
scroll to position [237, 0]
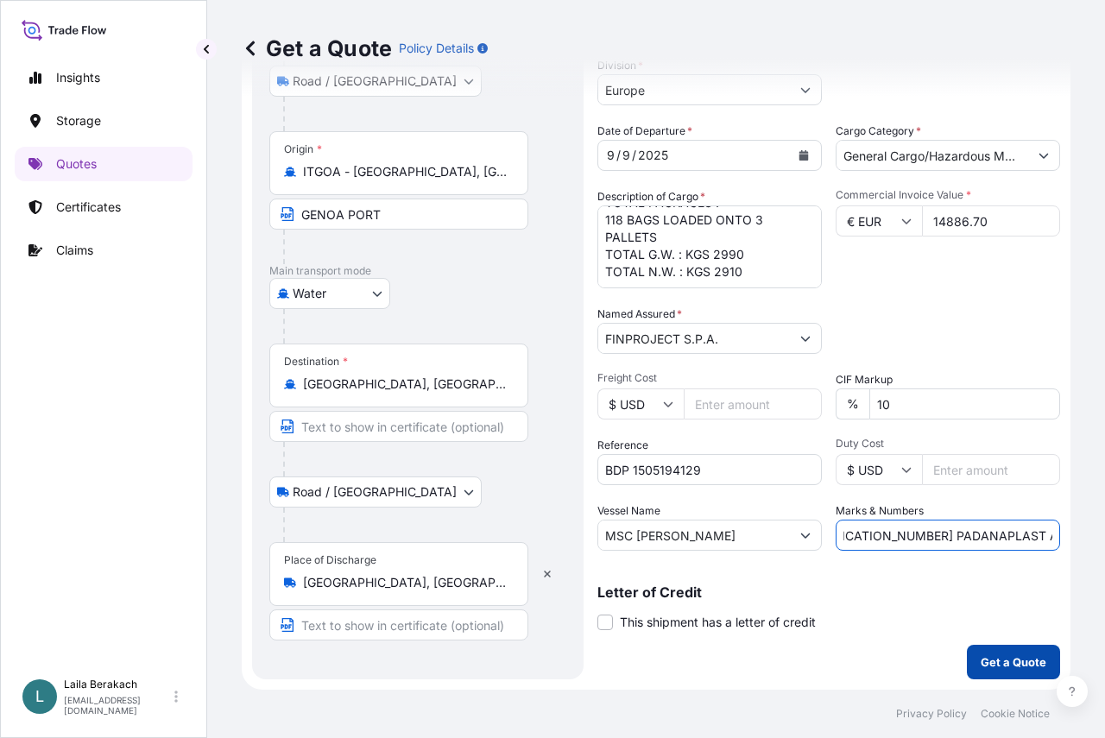
type input "IMPORTER TAX ID. [US_EMPLOYER_IDENTIFICATION_NUMBER] PADANAPLAST AMERICA ORDER …"
click at [983, 660] on p "Get a Quote" at bounding box center [1014, 662] width 66 height 17
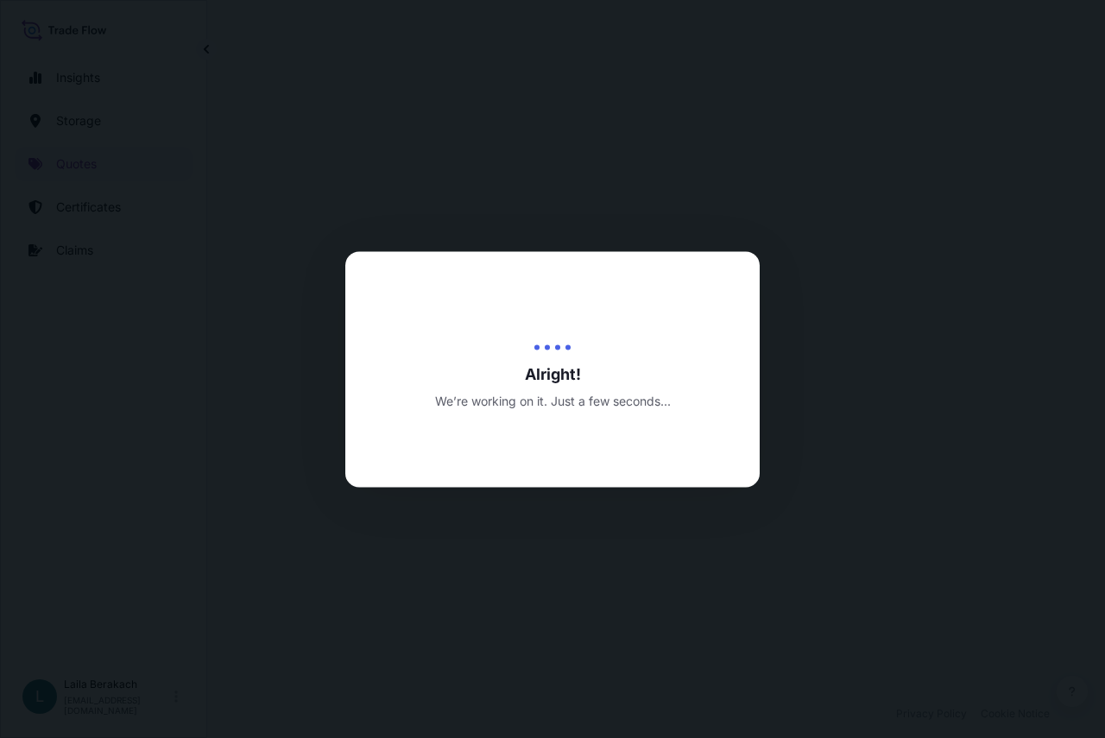
select select "Road / [GEOGRAPHIC_DATA]"
select select "Water"
select select "Road / [GEOGRAPHIC_DATA]"
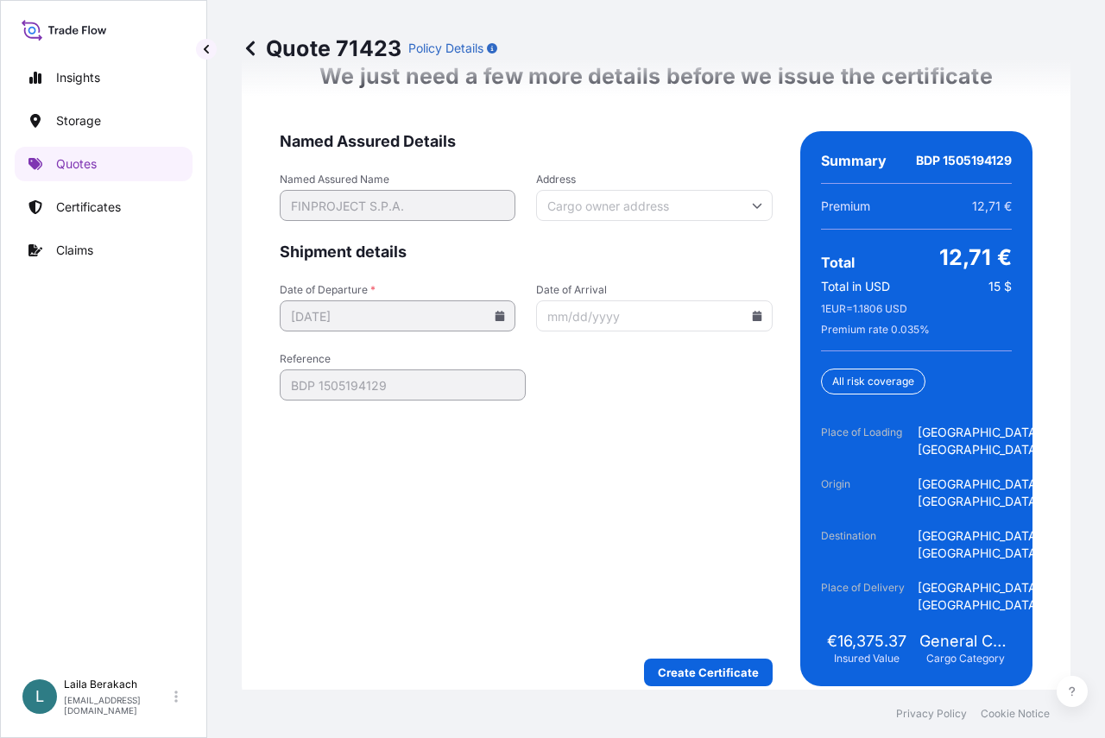
scroll to position [2928, 0]
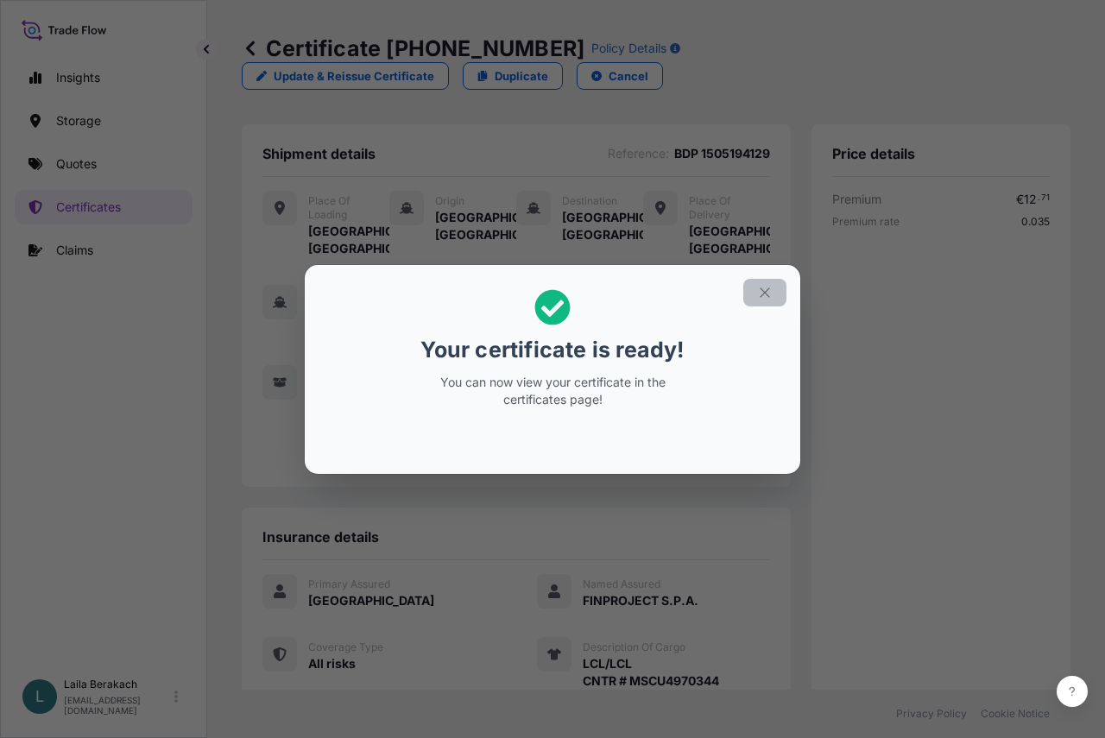
click at [772, 290] on icon "button" at bounding box center [765, 293] width 16 height 16
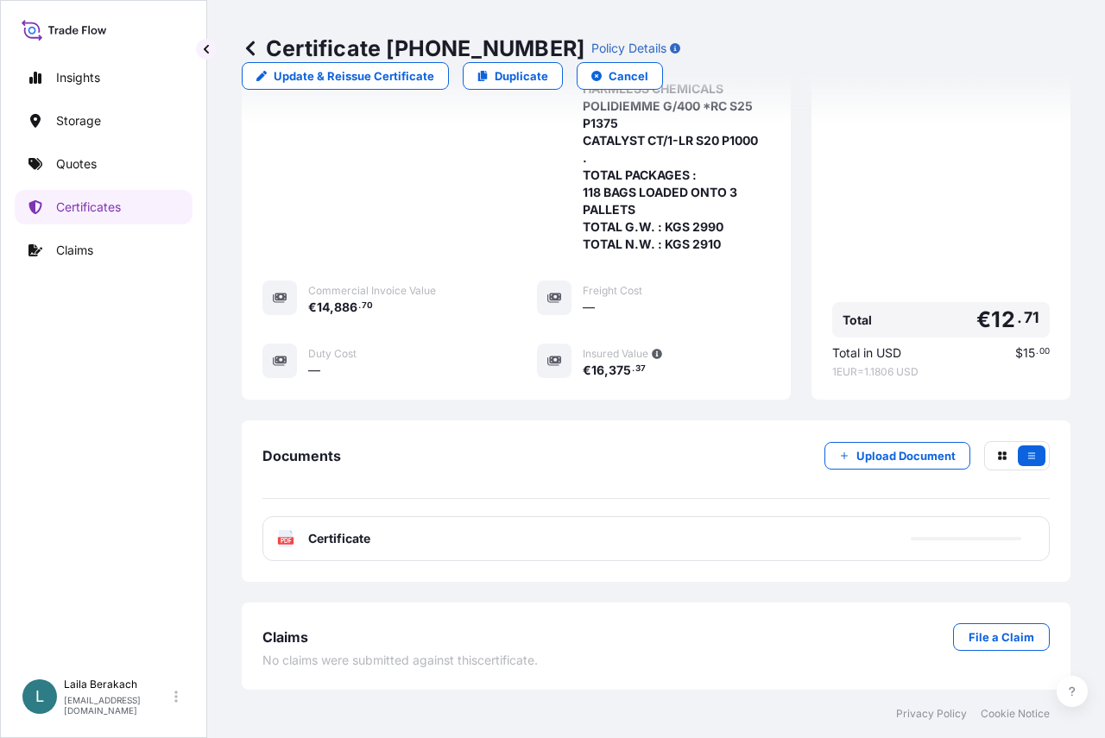
scroll to position [691, 0]
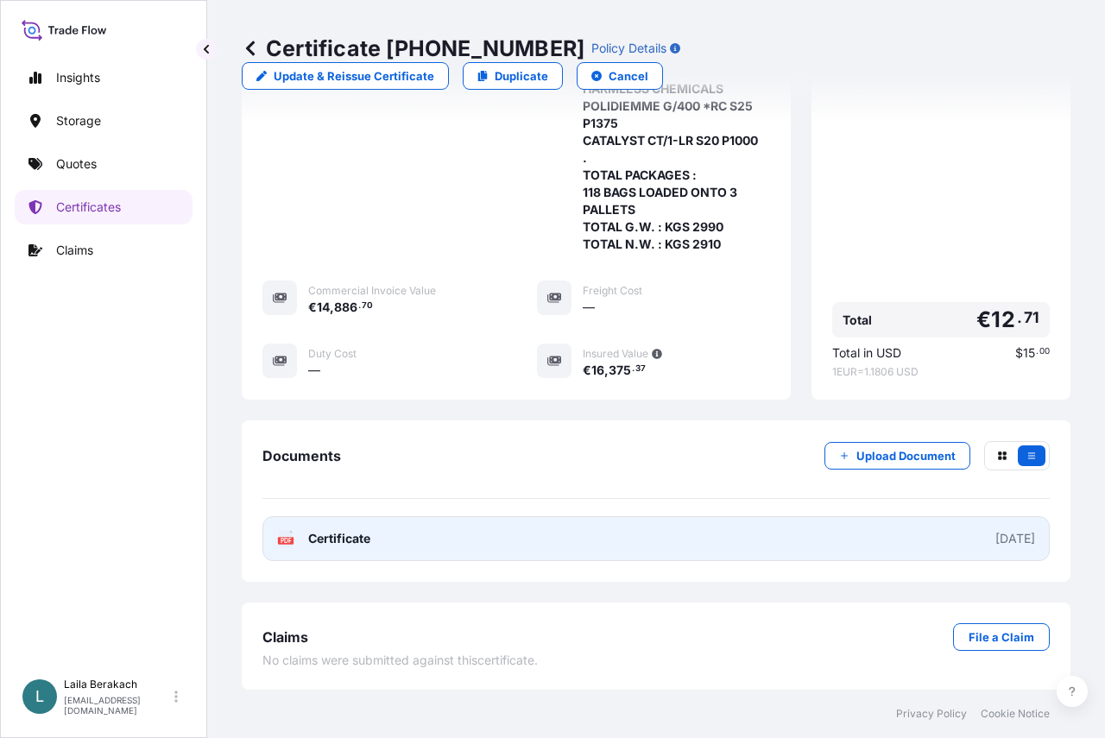
click at [553, 546] on link "PDF Certificate [DATE]" at bounding box center [655, 538] width 787 height 45
